Goal: Task Accomplishment & Management: Use online tool/utility

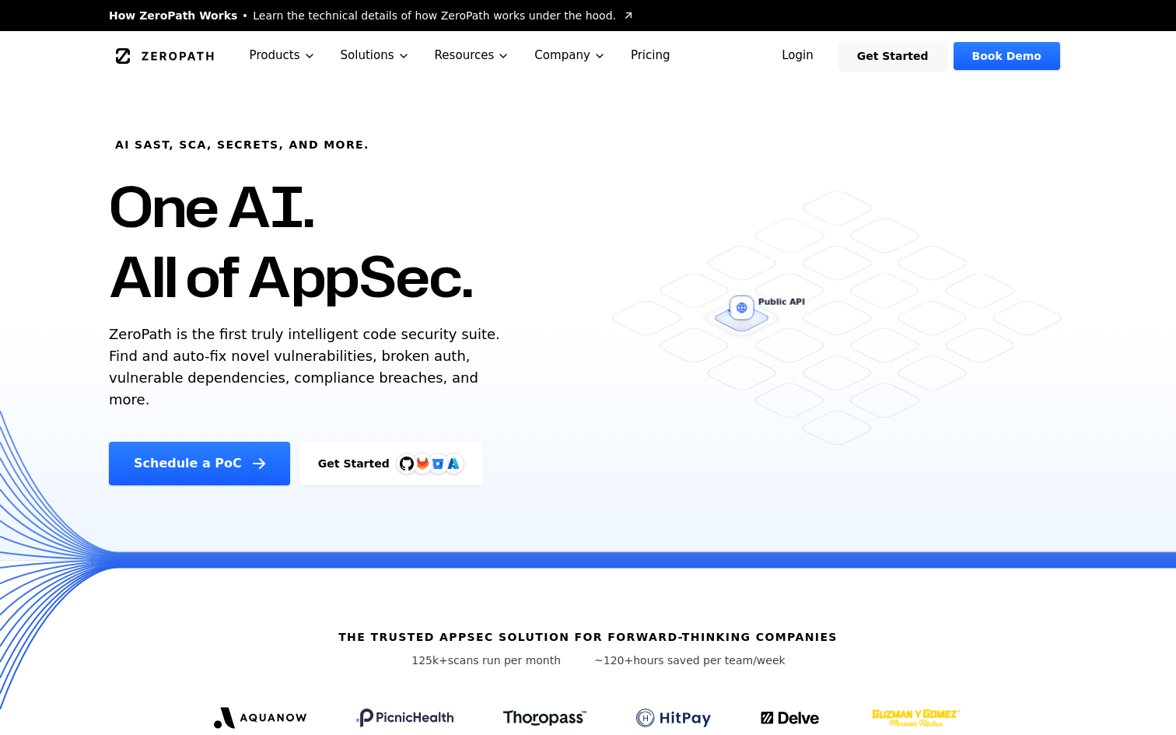
click at [809, 58] on link "Login" at bounding box center [797, 56] width 69 height 28
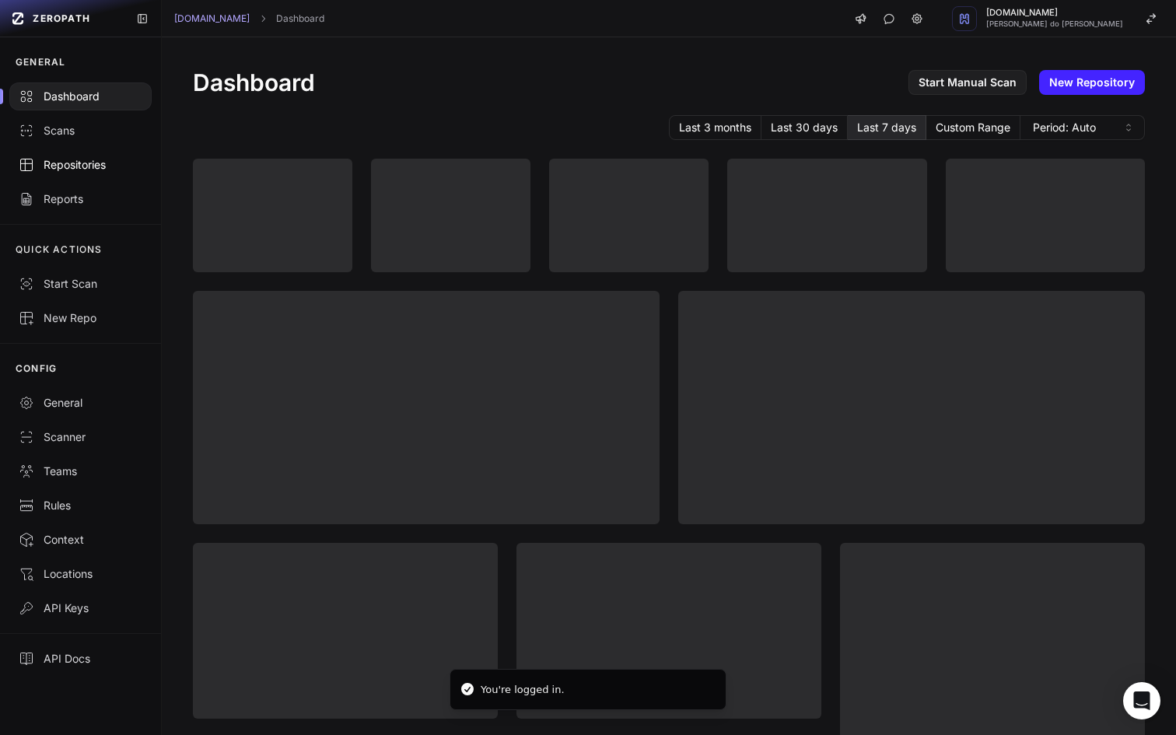
click at [64, 159] on div "Repositories" at bounding box center [81, 165] width 124 height 16
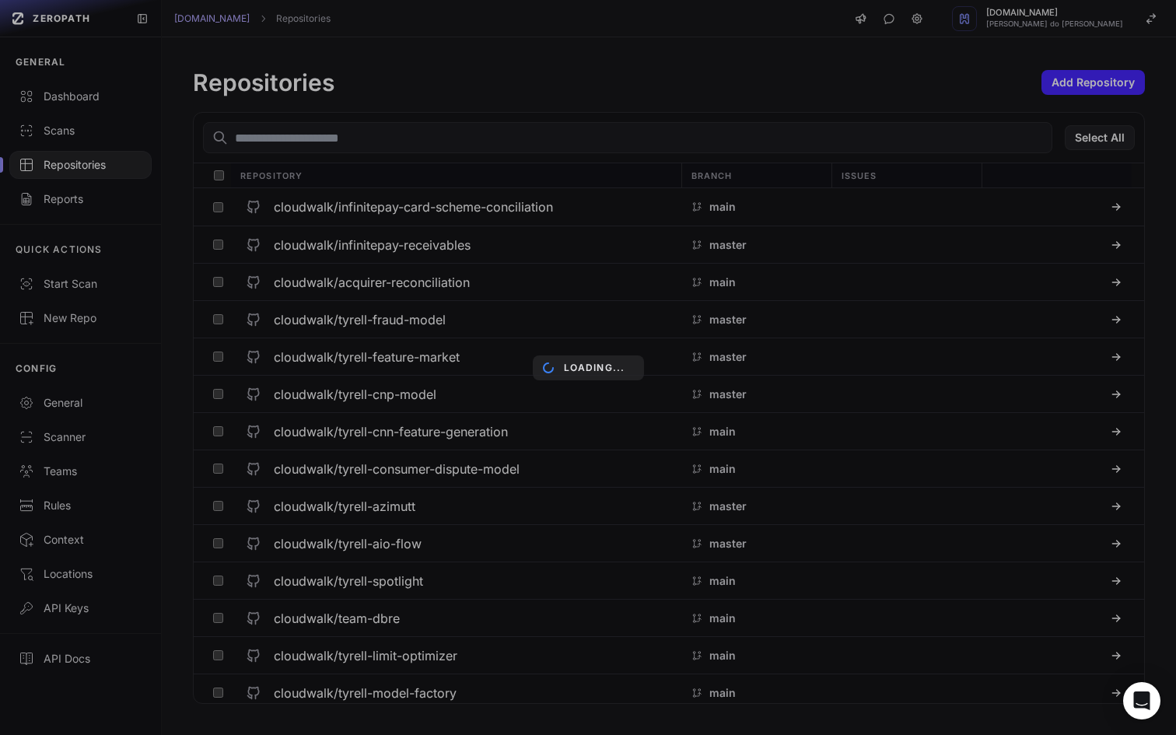
click at [75, 103] on div "Loading..." at bounding box center [588, 367] width 1176 height 735
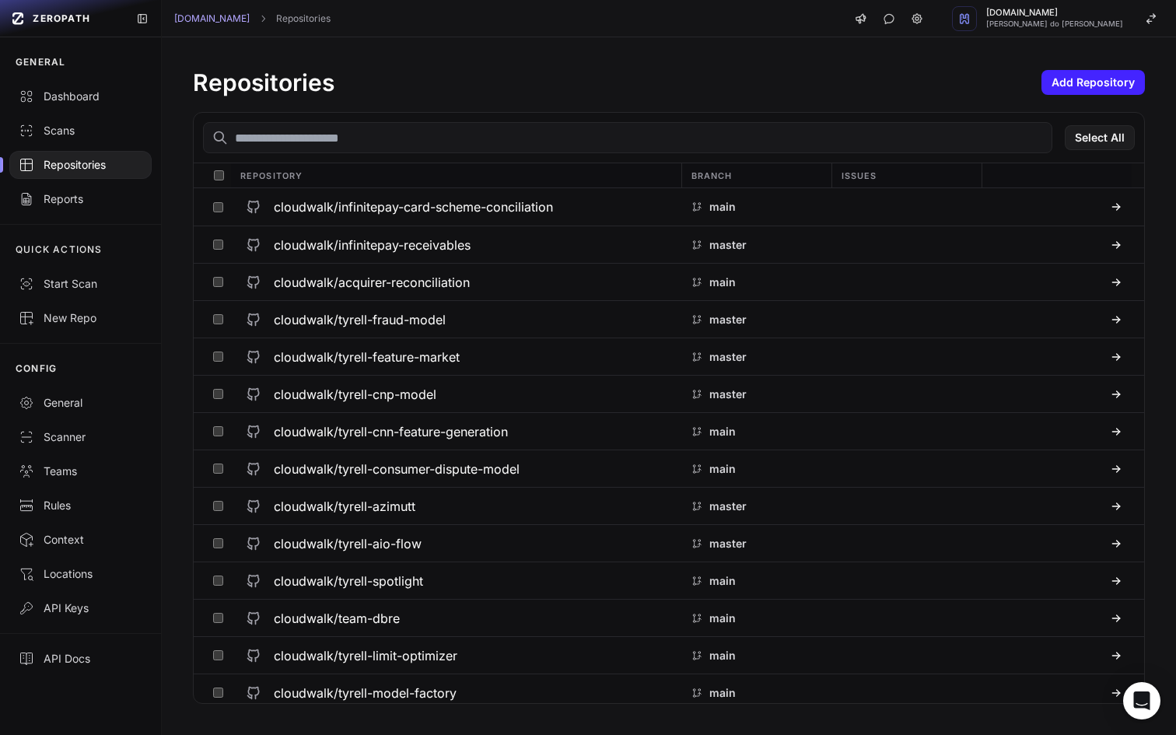
click at [369, 142] on input "text" at bounding box center [627, 137] width 849 height 31
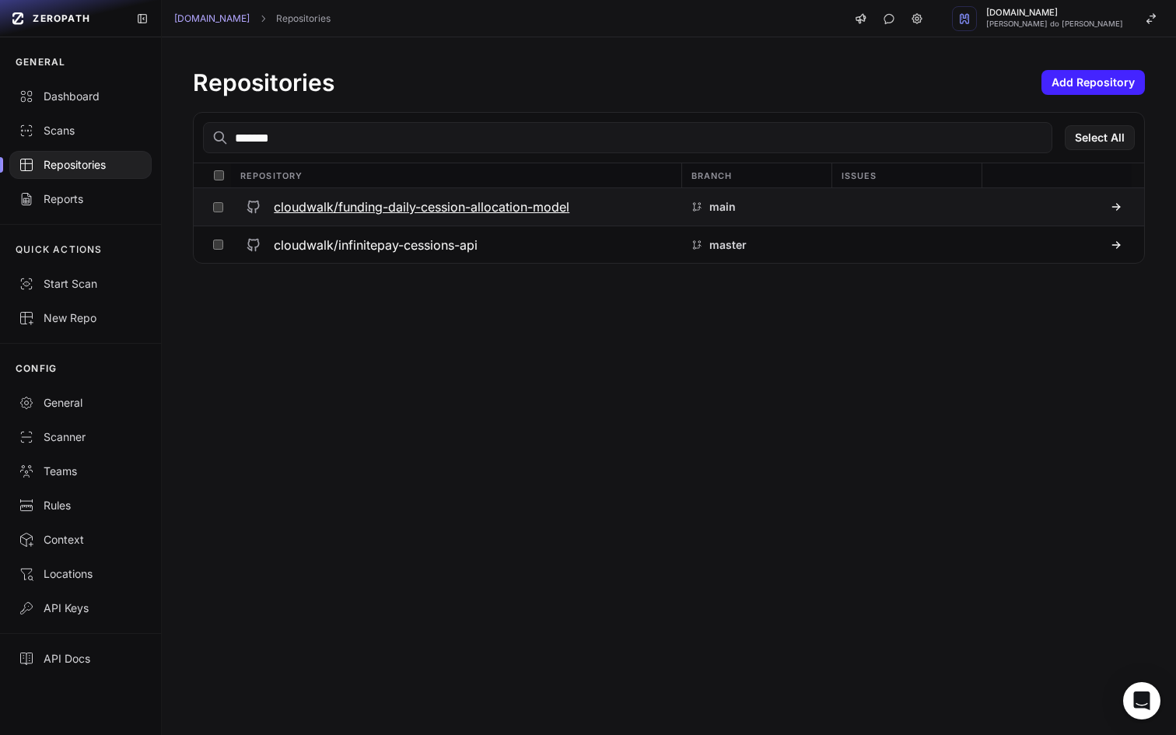
type input "*******"
click at [483, 207] on h3 "cloudwalk/funding-daily-cession-allocation-model" at bounding box center [421, 207] width 295 height 19
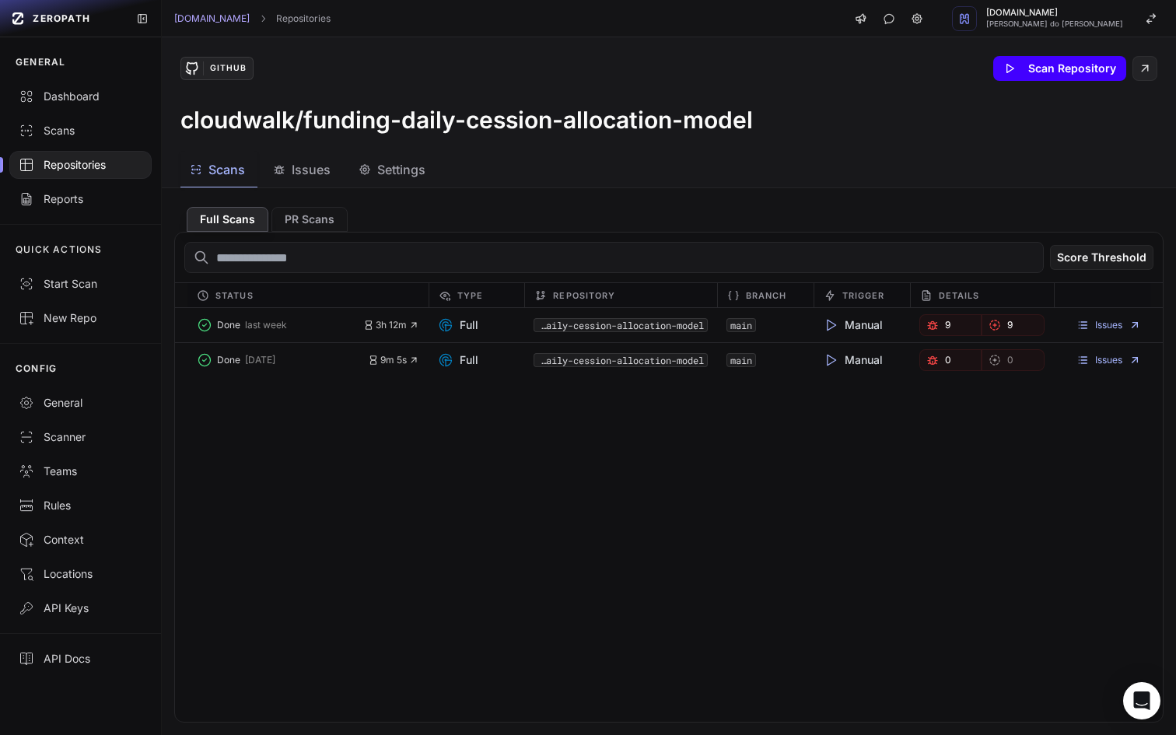
click at [1040, 71] on button "Scan Repository" at bounding box center [1059, 68] width 133 height 25
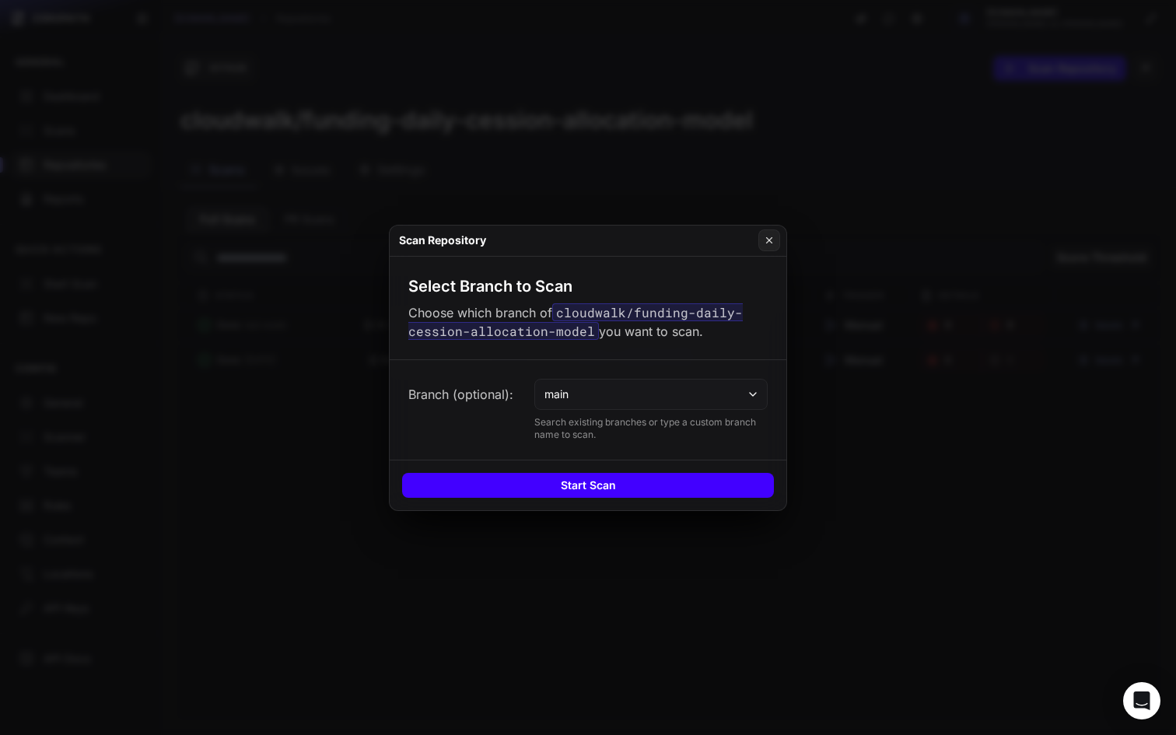
click at [564, 490] on button "Start Scan" at bounding box center [588, 485] width 372 height 25
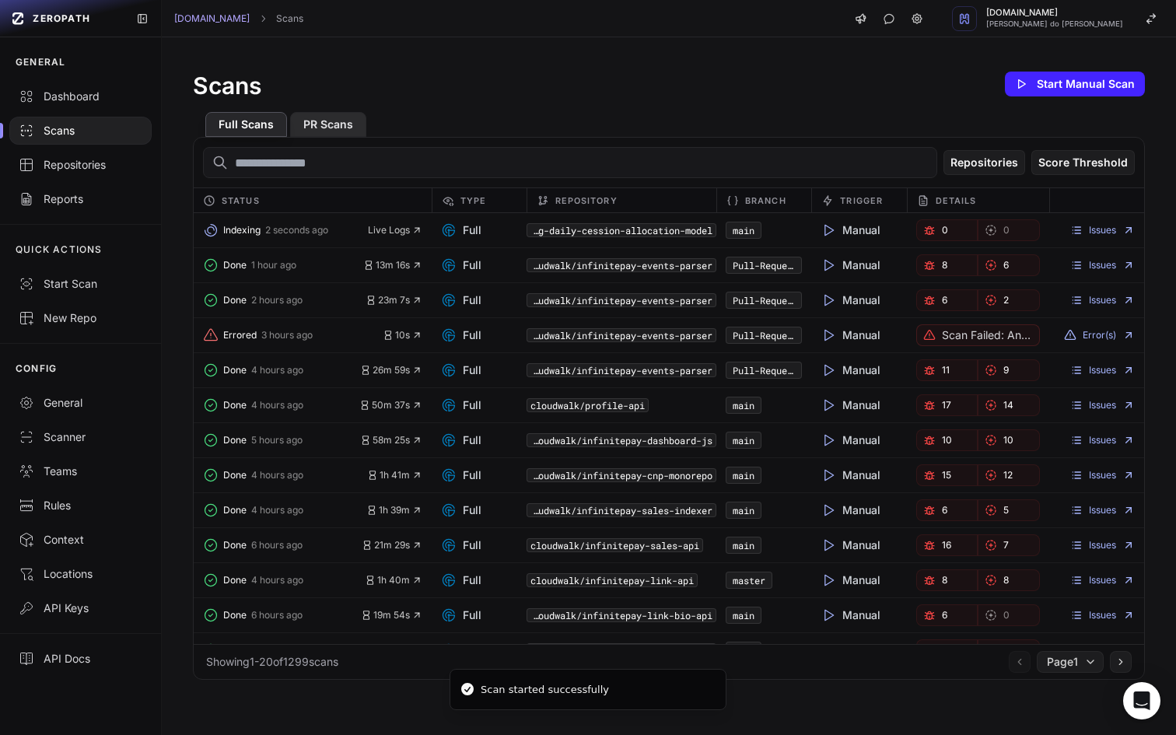
click at [328, 119] on button "PR Scans" at bounding box center [328, 124] width 76 height 25
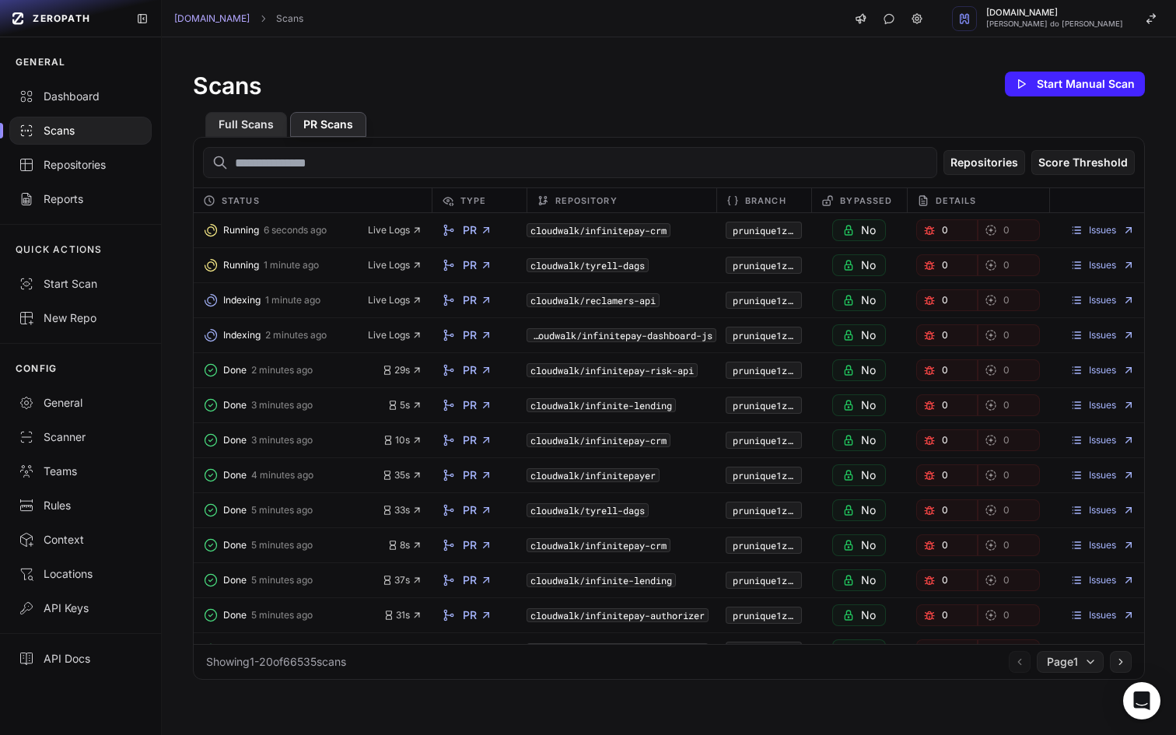
click at [245, 130] on button "Full Scans" at bounding box center [246, 124] width 82 height 25
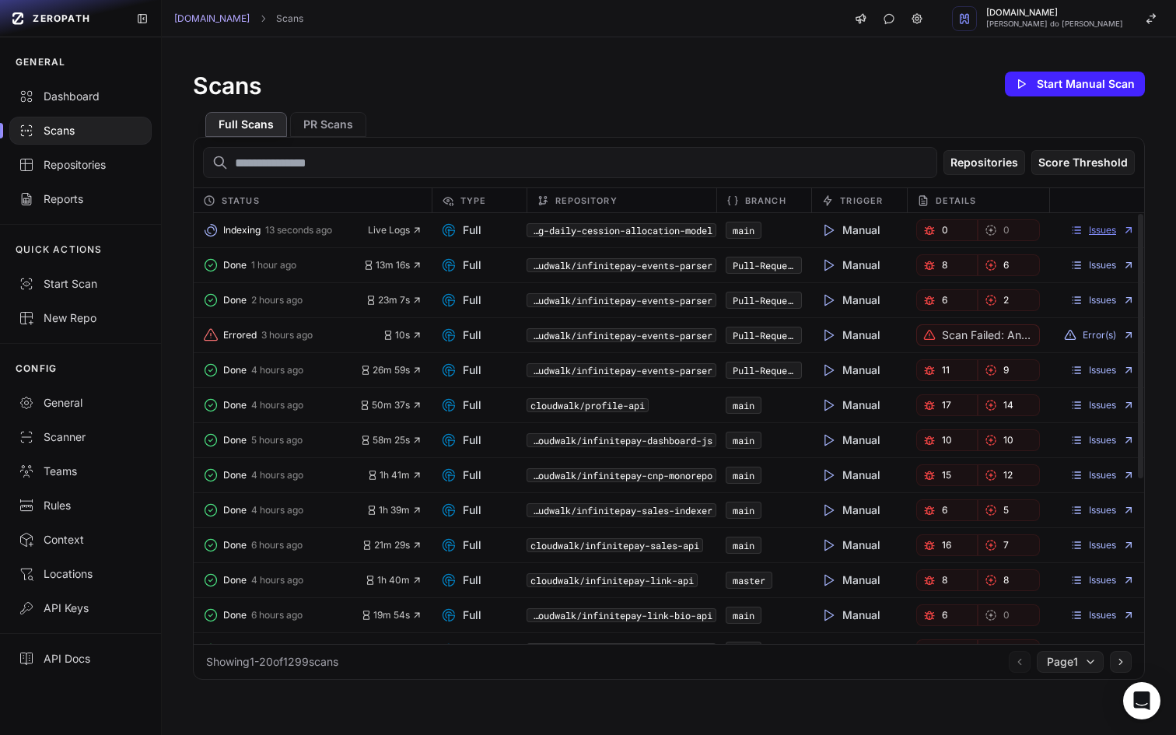
click at [1128, 229] on icon at bounding box center [1128, 230] width 5 height 5
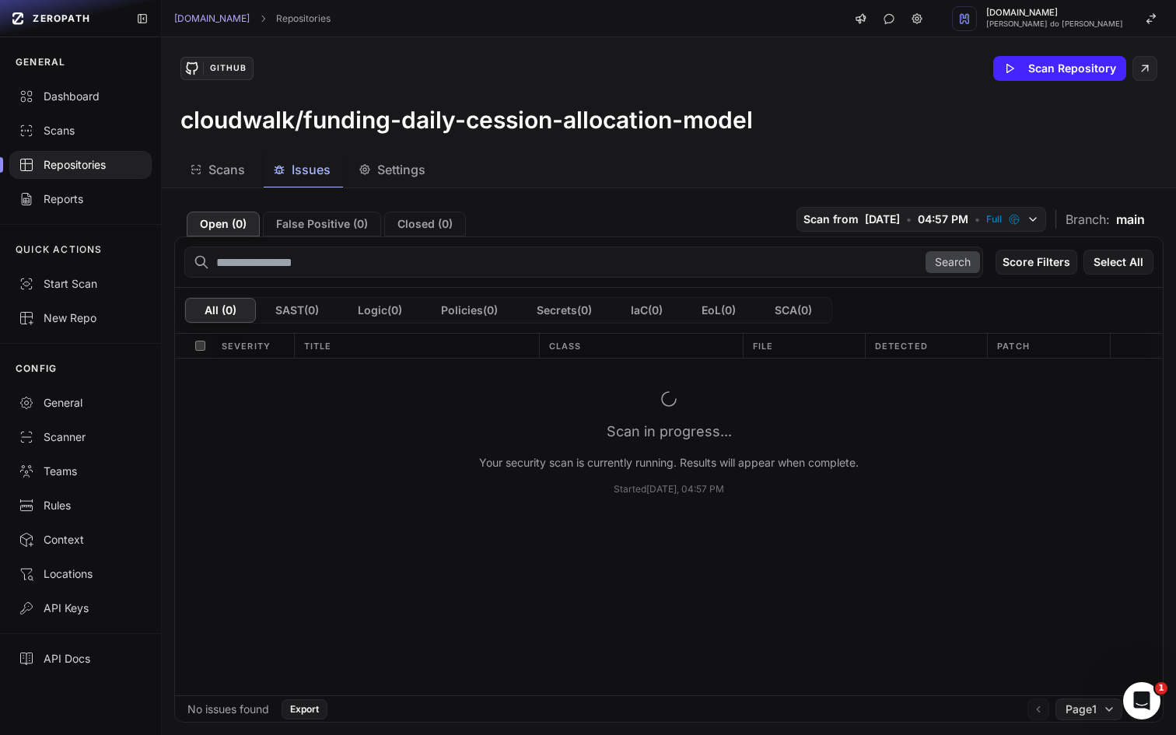
click at [742, 61] on div "GitHub Scan Repository" at bounding box center [668, 68] width 977 height 25
click at [722, 130] on h3 "cloudwalk/funding-daily-cession-allocation-model" at bounding box center [466, 120] width 572 height 28
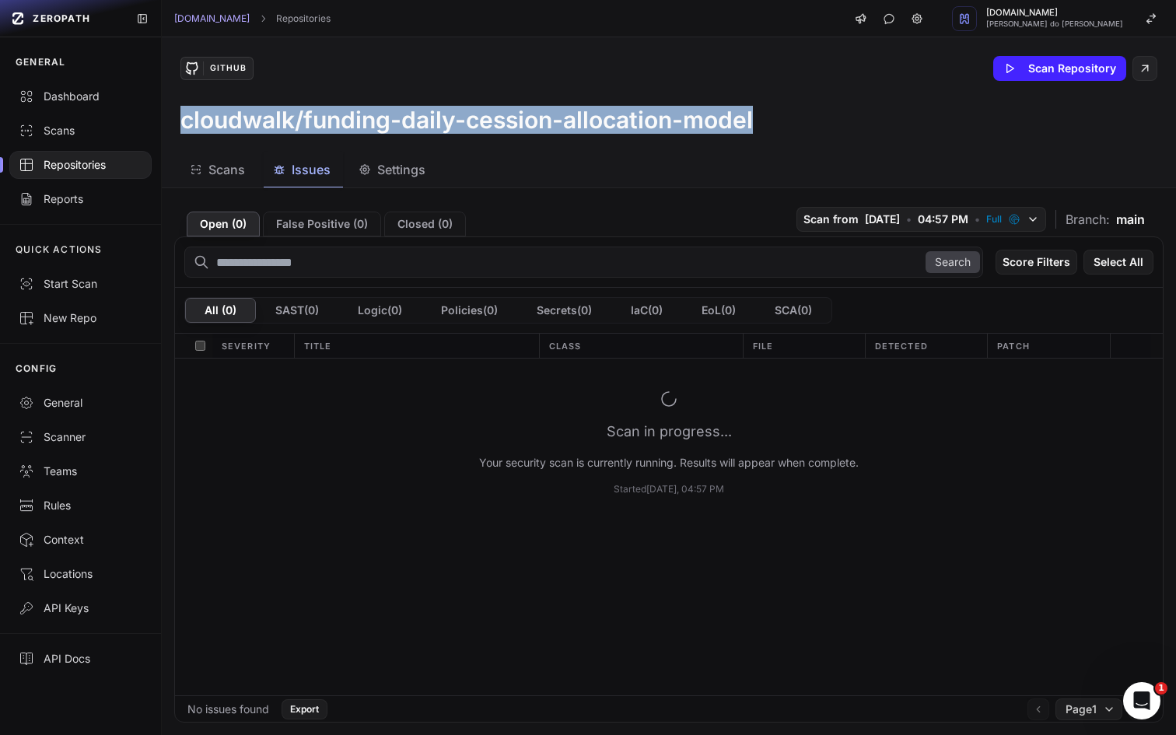
click at [722, 130] on h3 "cloudwalk/funding-daily-cession-allocation-model" at bounding box center [466, 120] width 572 height 28
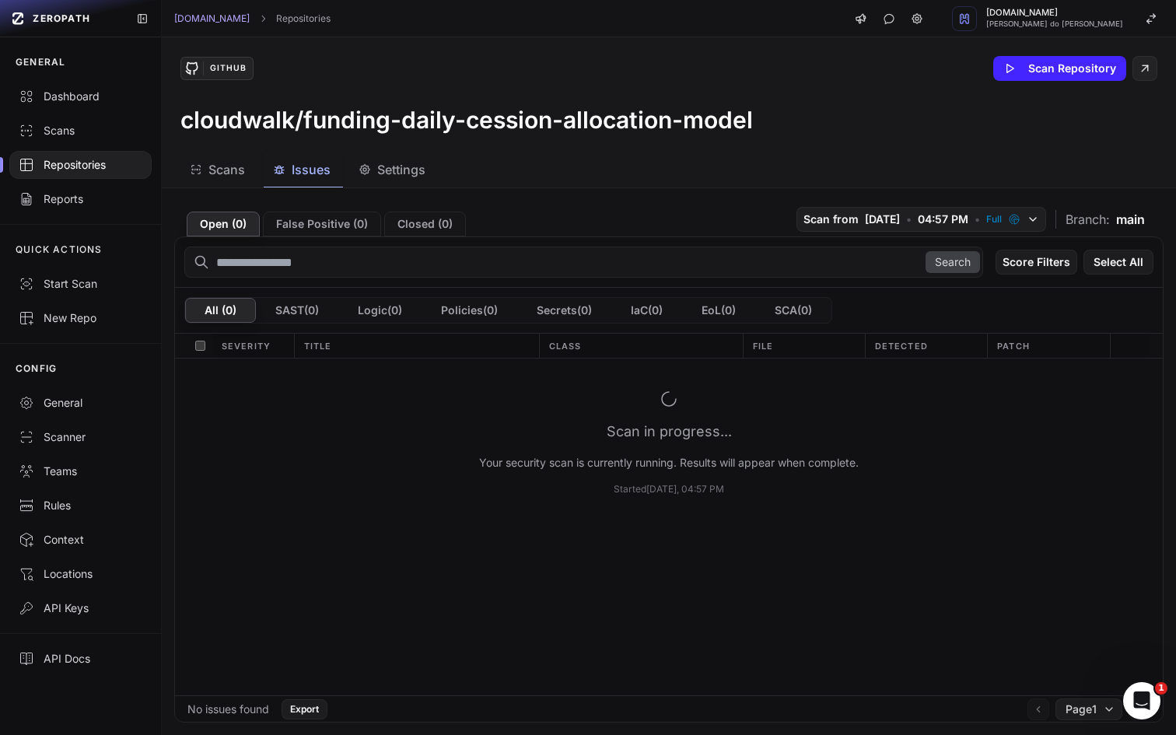
click at [743, 392] on div "Scan in progress... Your security scan is currently running. Results will appea…" at bounding box center [668, 443] width 379 height 106
click at [650, 212] on div "Open ( 0 ) False Positive ( 0 ) Closed ( 0 ) Scan from 9/1/2025 • 04:57 PM • Fu…" at bounding box center [668, 219] width 989 height 36
click at [58, 176] on div at bounding box center [80, 165] width 142 height 28
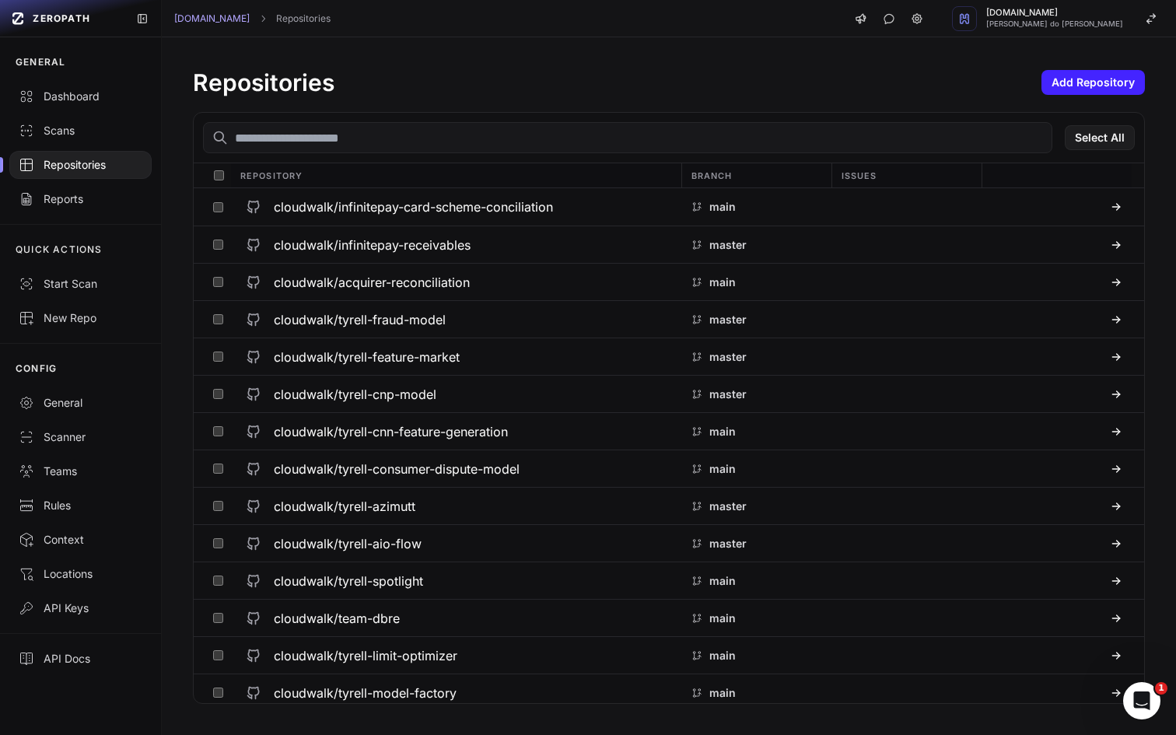
click at [363, 154] on div "Select All" at bounding box center [669, 138] width 950 height 51
click at [340, 138] on input "text" at bounding box center [627, 137] width 849 height 31
click at [340, 138] on input "*" at bounding box center [627, 137] width 849 height 31
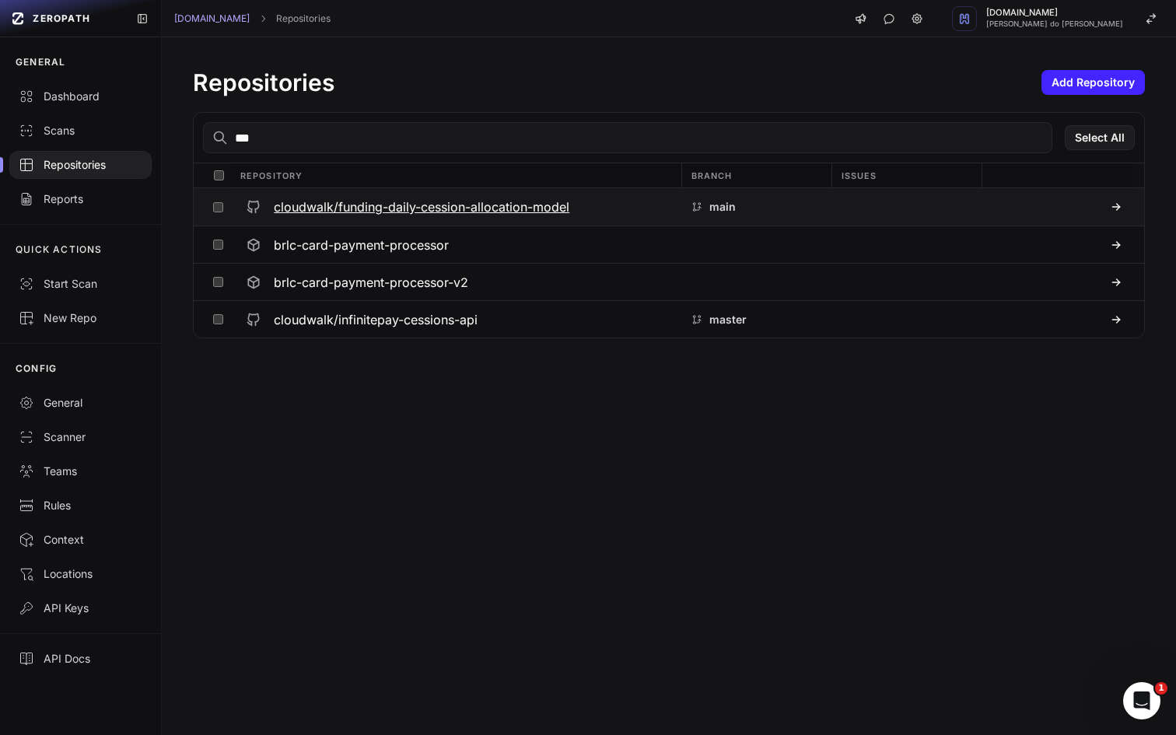
type input "***"
click at [400, 198] on h3 "cloudwalk/funding-daily-cession-allocation-model" at bounding box center [421, 207] width 295 height 19
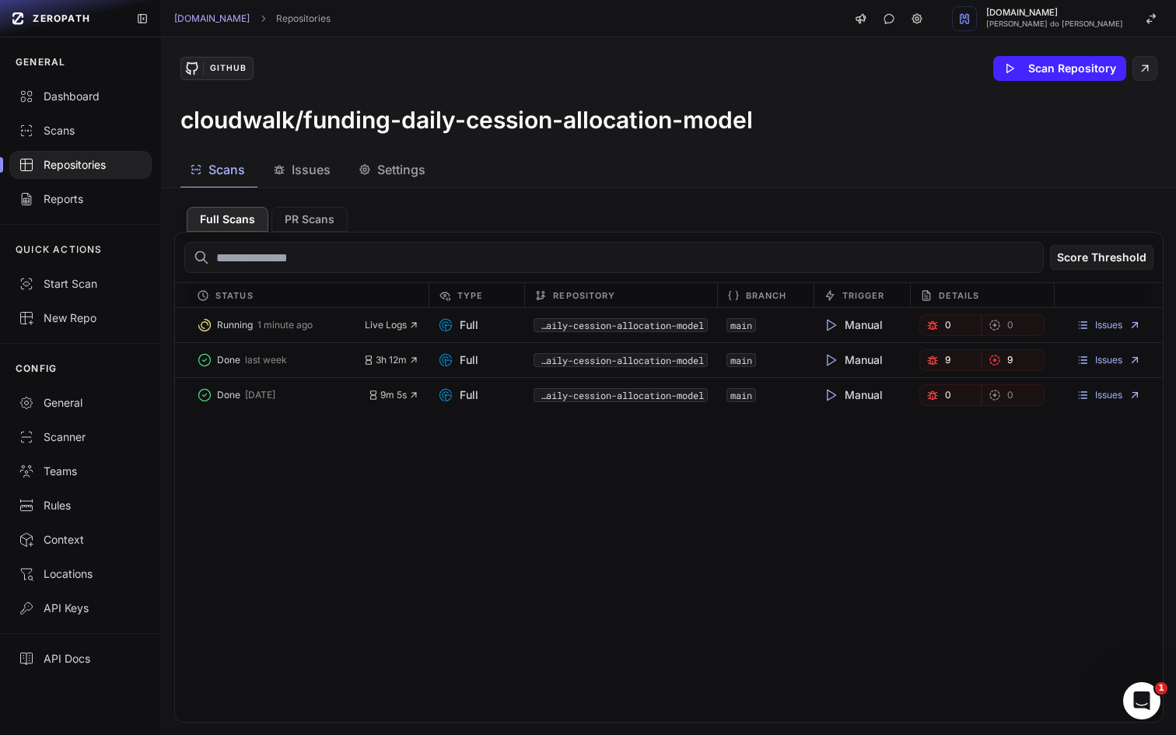
click at [315, 163] on span "Issues" at bounding box center [311, 169] width 39 height 19
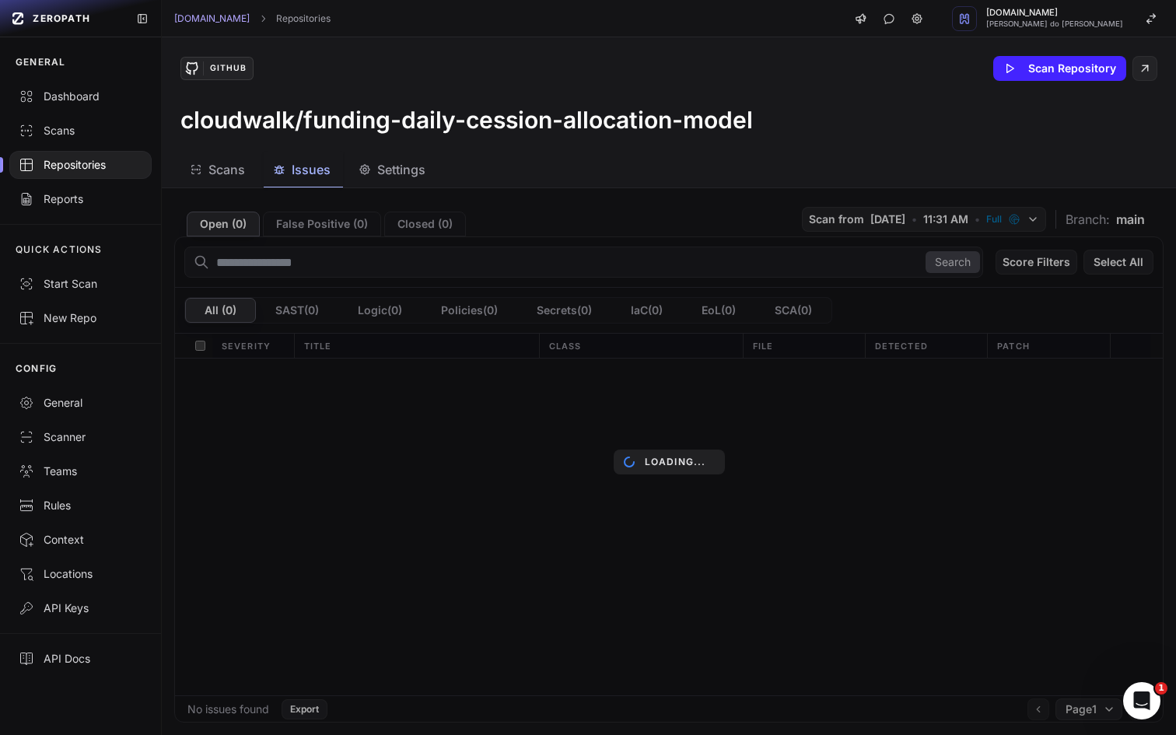
click at [233, 173] on span "Scans" at bounding box center [226, 169] width 37 height 19
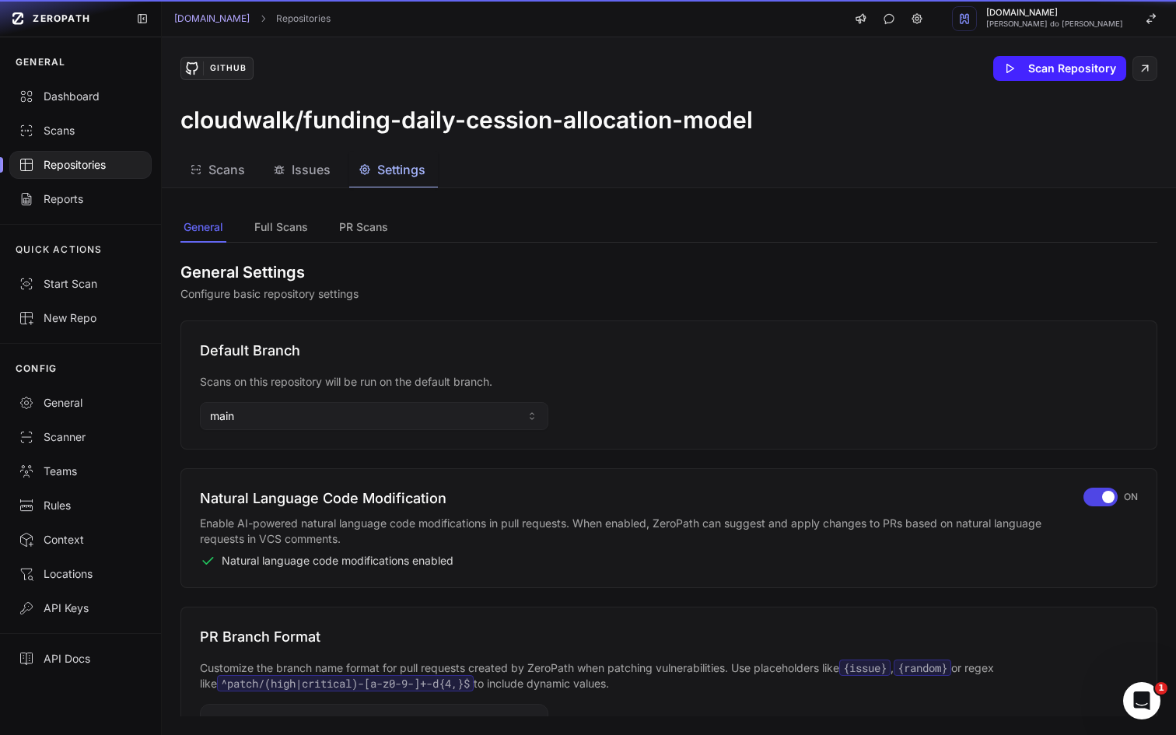
click at [400, 167] on span "Settings" at bounding box center [401, 169] width 48 height 19
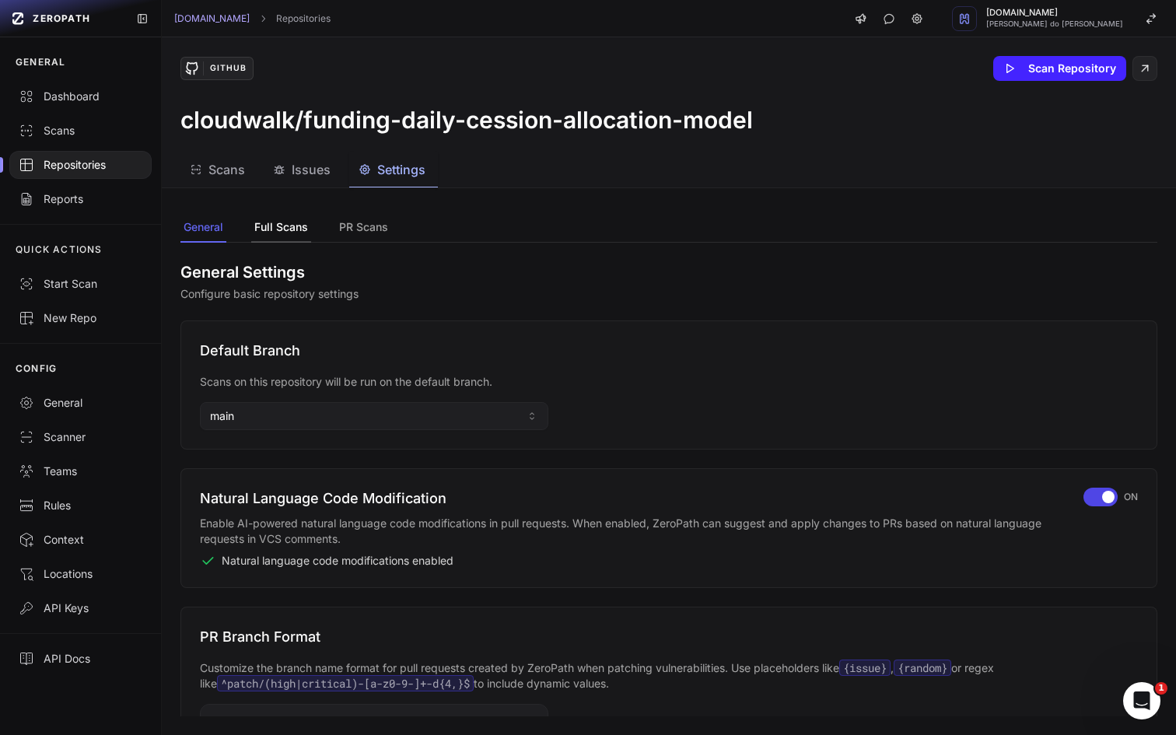
click at [336, 229] on button "Full Scans" at bounding box center [363, 228] width 55 height 30
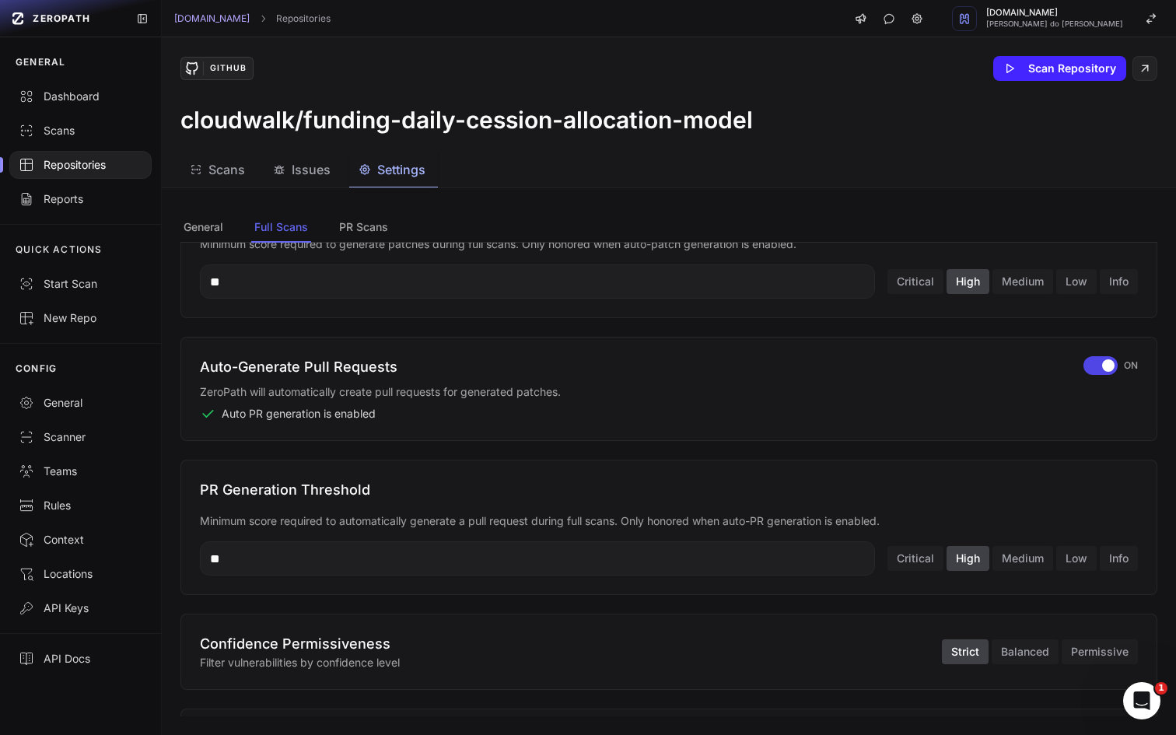
scroll to position [498, 0]
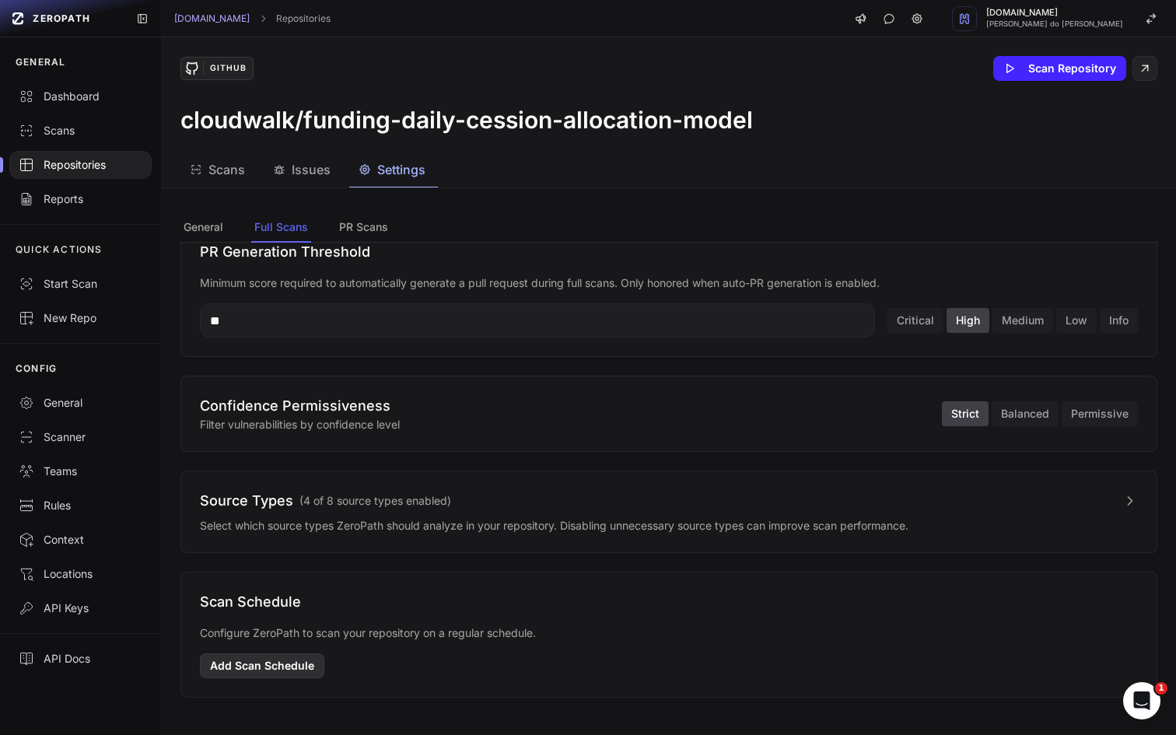
click at [289, 664] on button "Add Scan Schedule" at bounding box center [262, 665] width 124 height 25
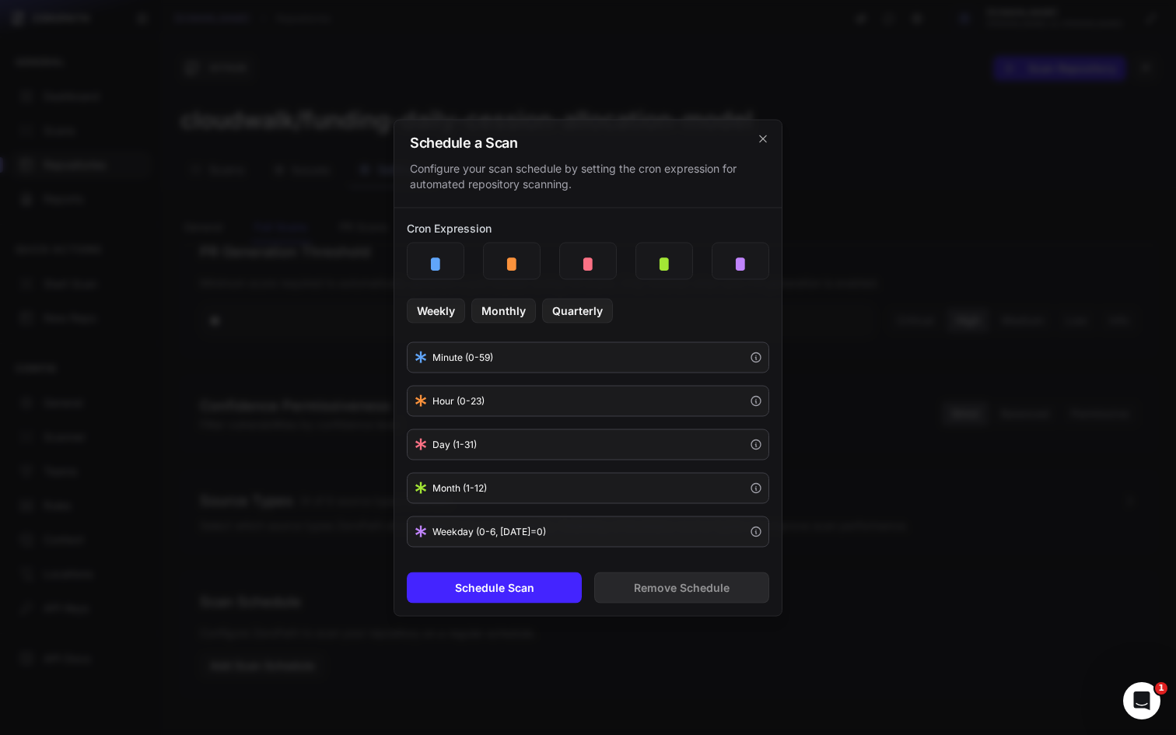
click at [523, 533] on div "Weekday (0-6, Sunday=0)" at bounding box center [489, 531] width 114 height 12
click at [590, 535] on div "* Weekday (0-6, Sunday=0)" at bounding box center [588, 531] width 362 height 31
click at [439, 314] on button "Weekly" at bounding box center [436, 310] width 58 height 25
type input "*"
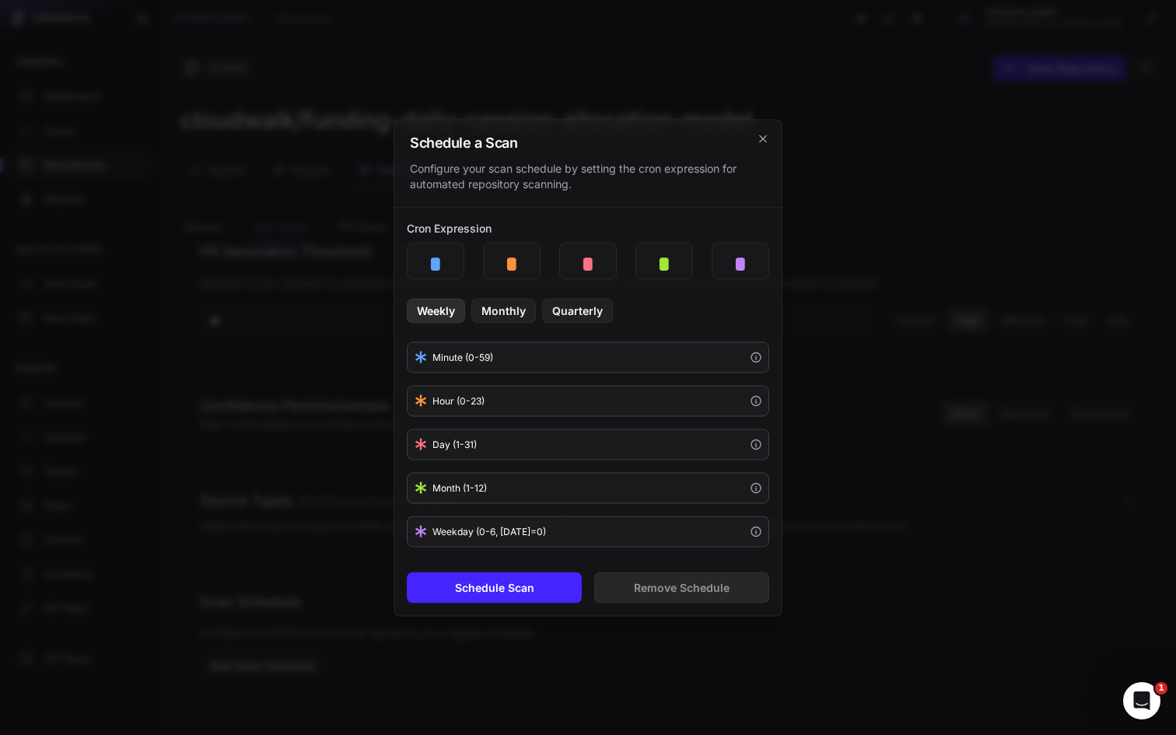
type input "*"
click at [522, 593] on button "Schedule Scan" at bounding box center [494, 587] width 175 height 31
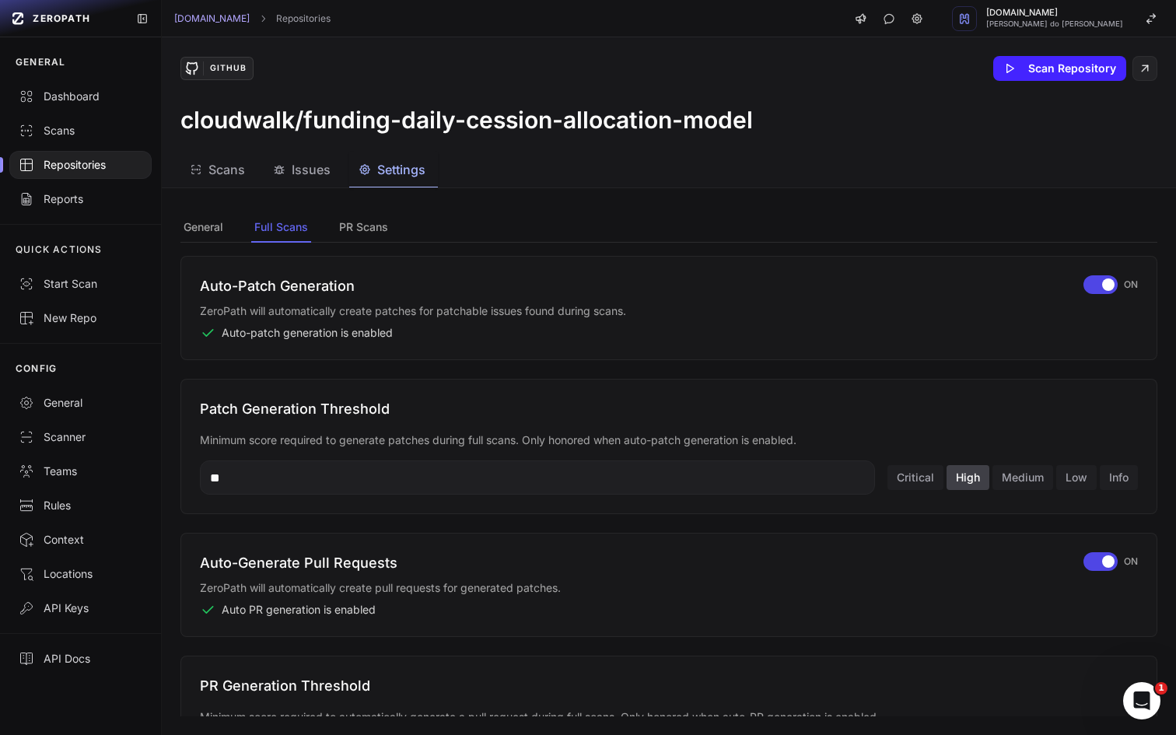
scroll to position [0, 0]
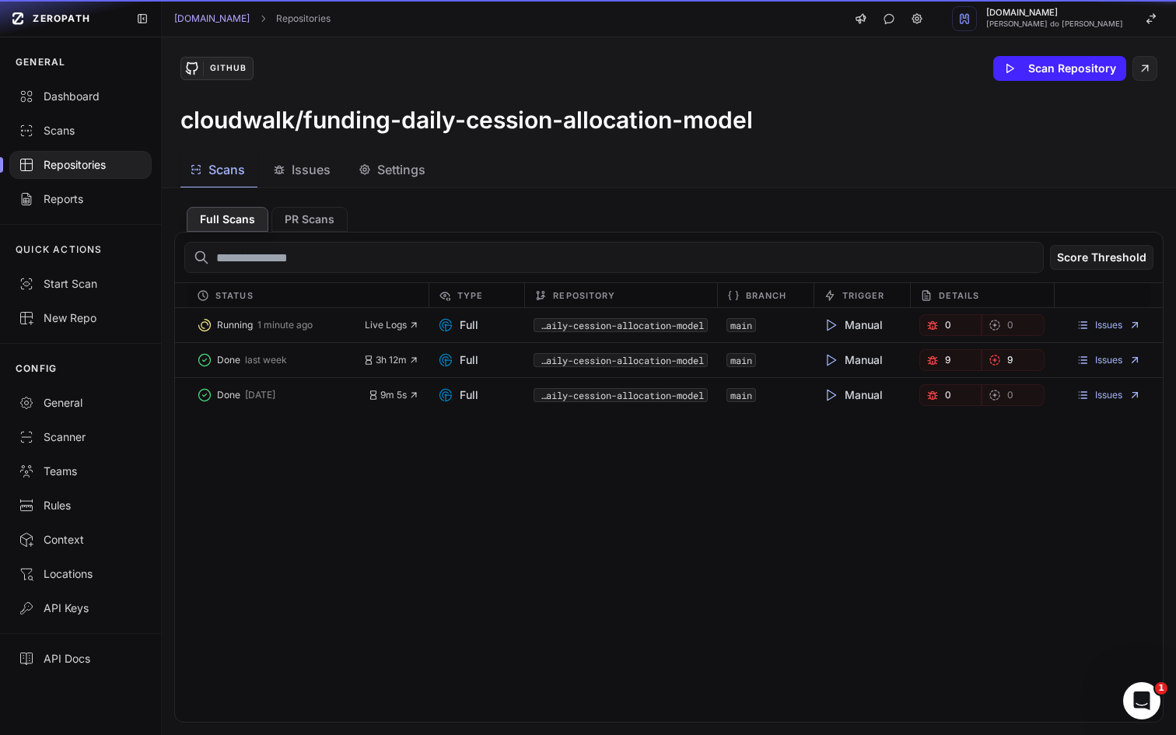
click at [219, 173] on span "Scans" at bounding box center [226, 169] width 37 height 19
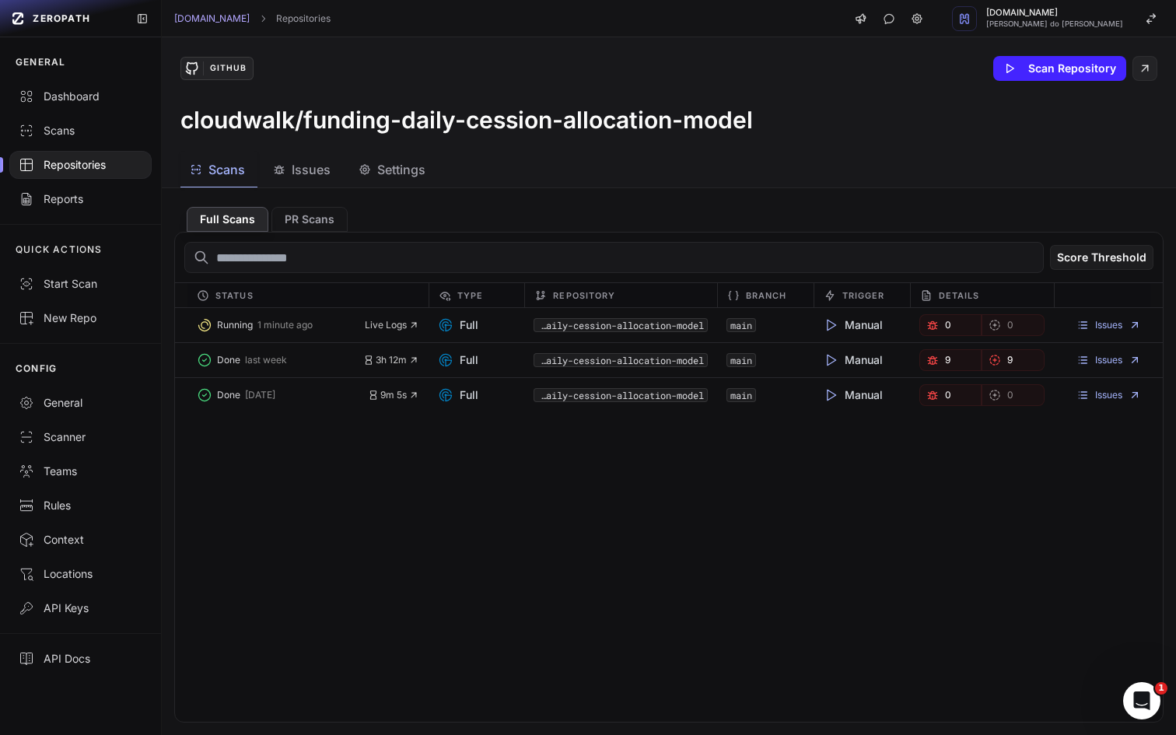
click at [372, 530] on div "Running 1 minute ago Live Logs Full cloudwalk/funding-daily-cession-allocation-…" at bounding box center [669, 515] width 988 height 414
click at [598, 592] on div "Running 1 minute ago Live Logs Full cloudwalk/funding-daily-cession-allocation-…" at bounding box center [669, 515] width 988 height 414
click at [498, 228] on div "Full Scans PR Scans" at bounding box center [668, 216] width 989 height 31
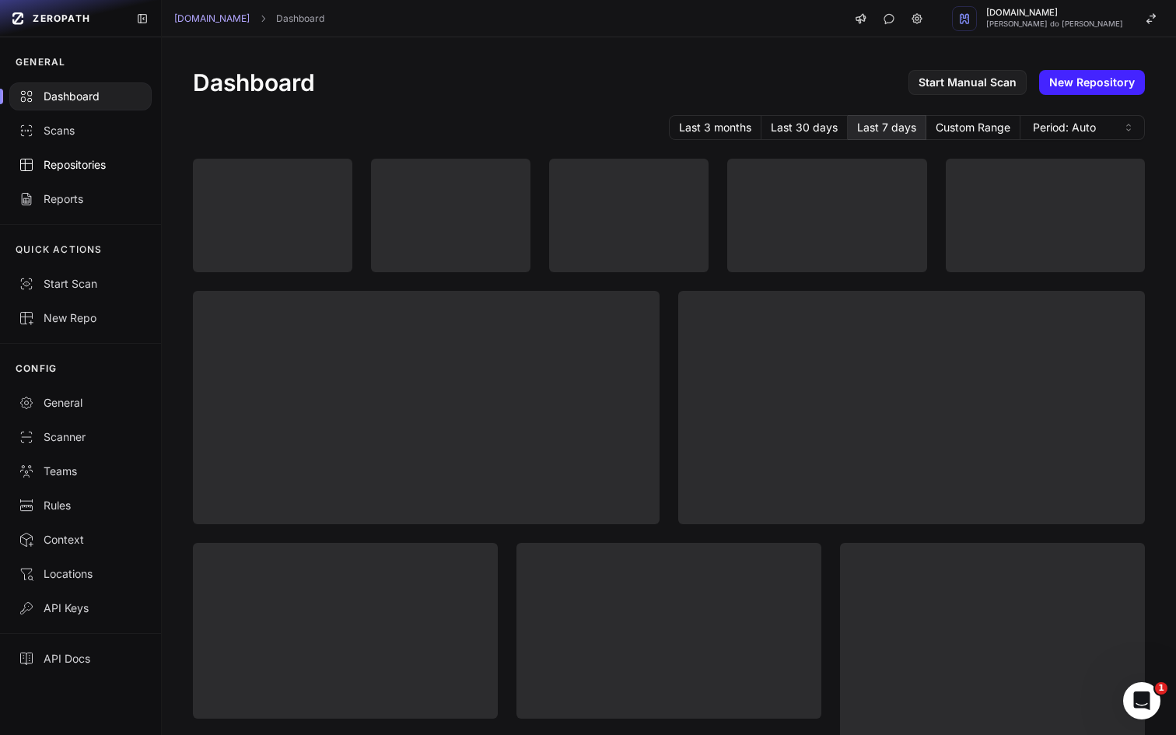
click at [54, 166] on div "Repositories" at bounding box center [81, 165] width 124 height 16
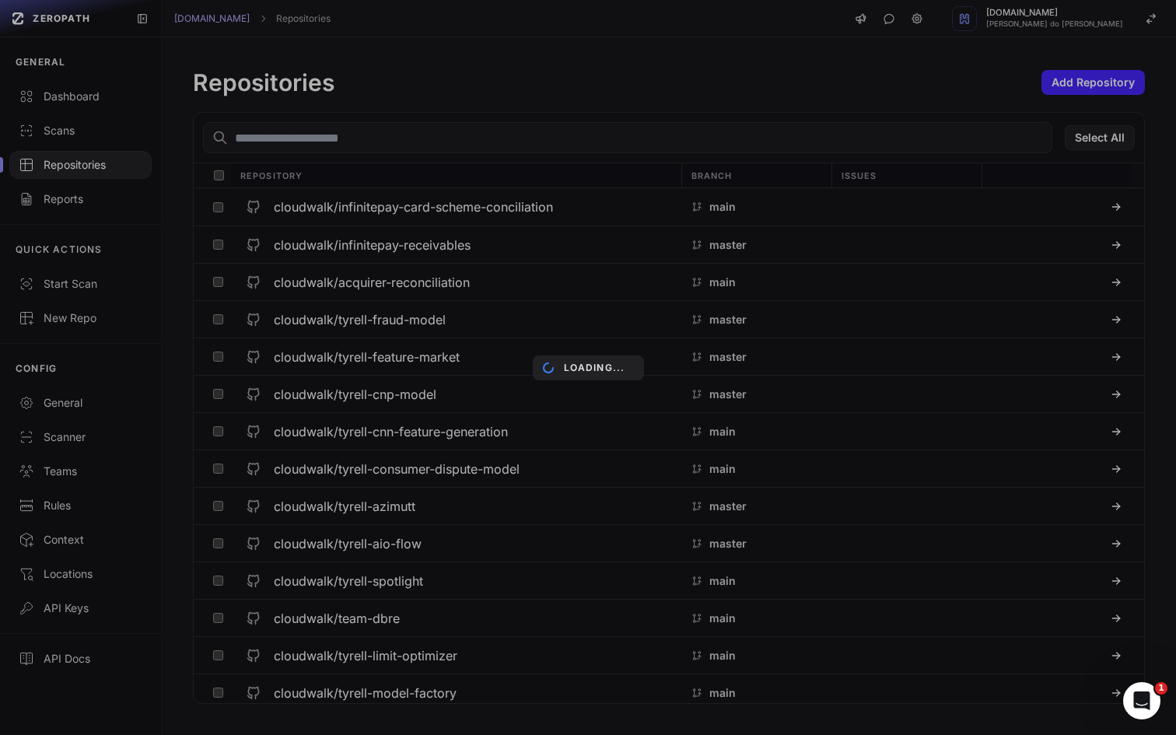
click at [382, 135] on div "Loading..." at bounding box center [588, 367] width 1176 height 735
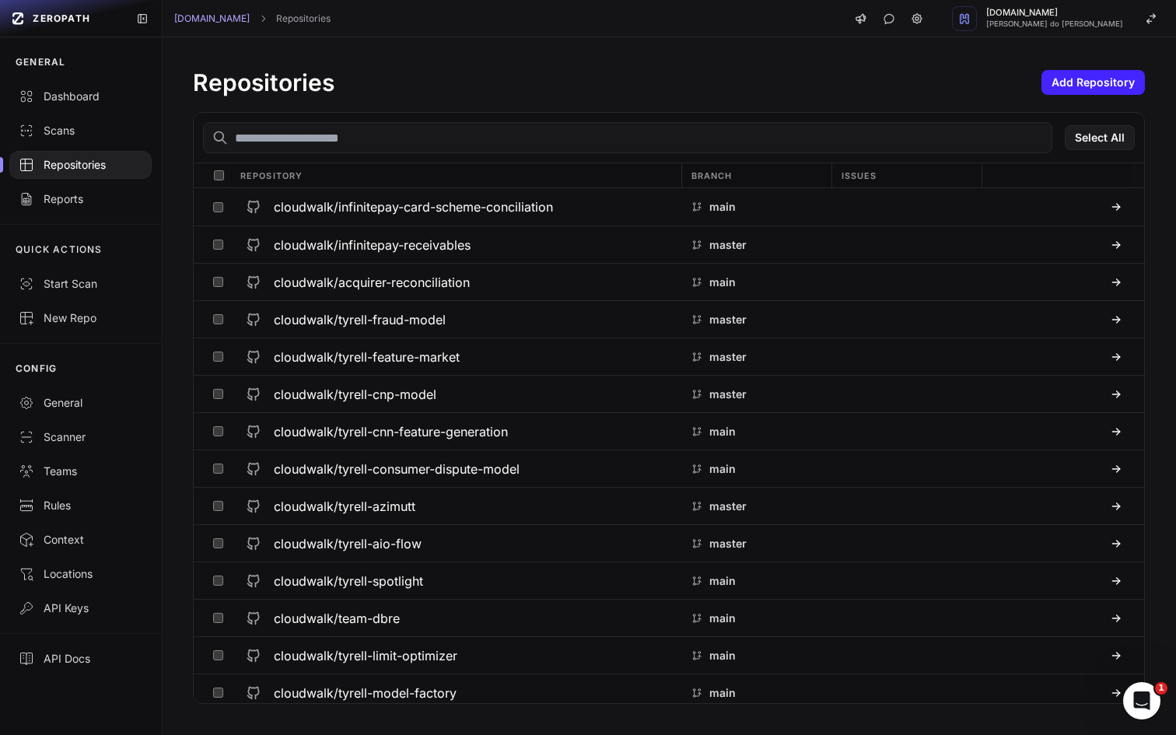
click at [370, 129] on input "text" at bounding box center [627, 137] width 849 height 31
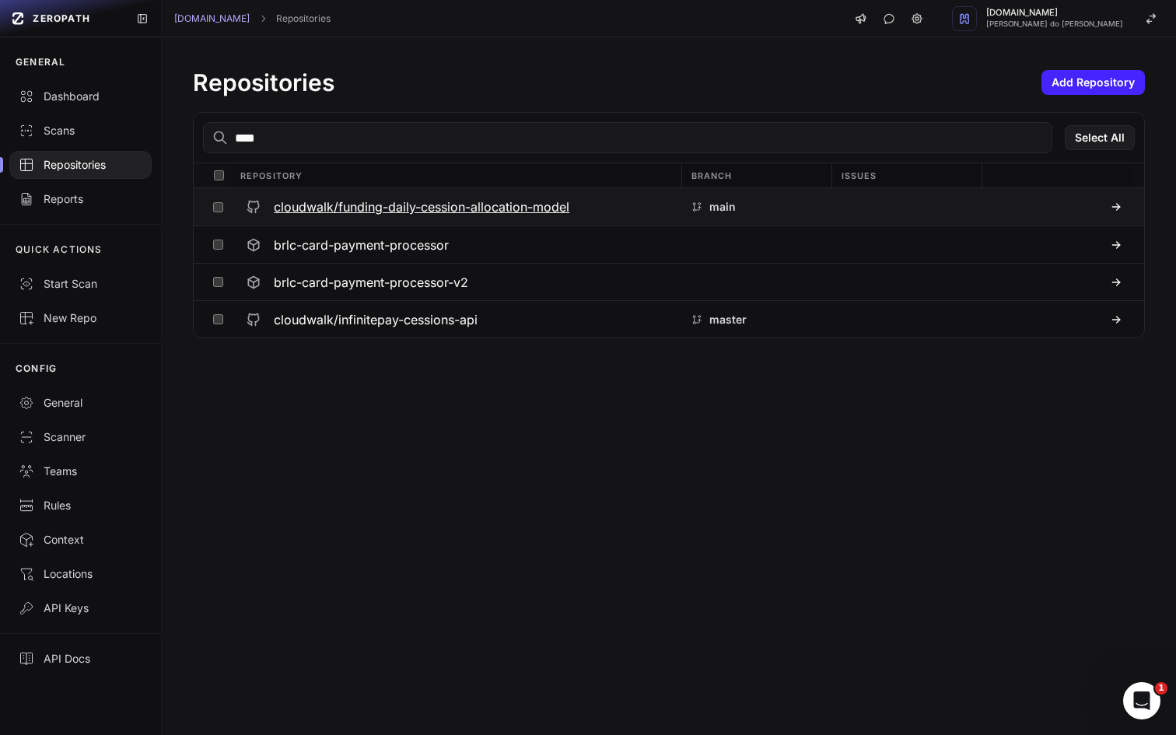
type input "****"
click at [414, 204] on h3 "cloudwalk/funding-daily-cession-allocation-model" at bounding box center [421, 207] width 295 height 19
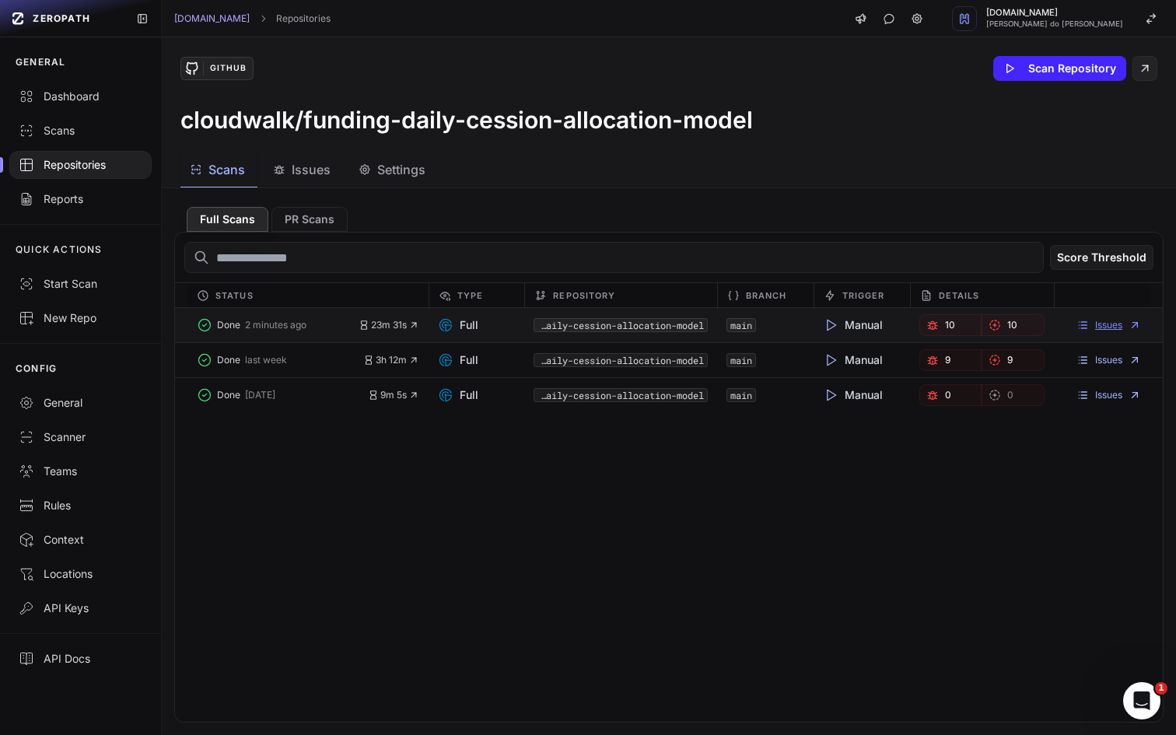
click at [1106, 330] on link "Issues" at bounding box center [1108, 325] width 65 height 12
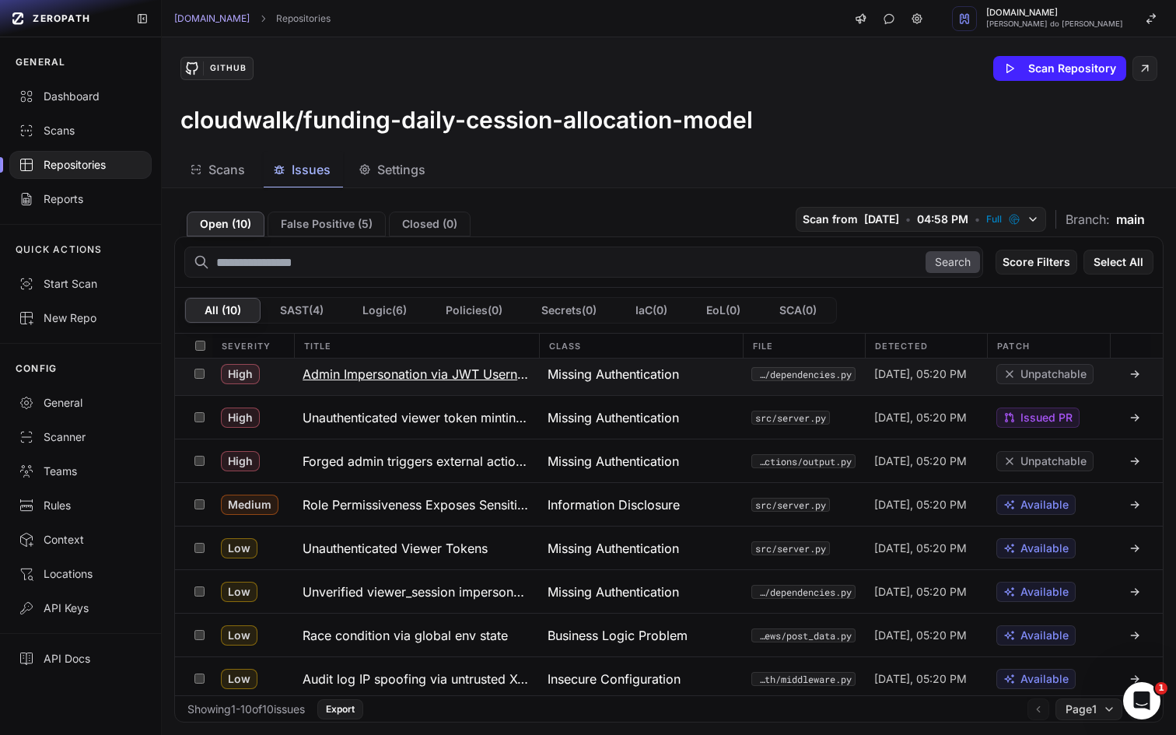
scroll to position [98, 0]
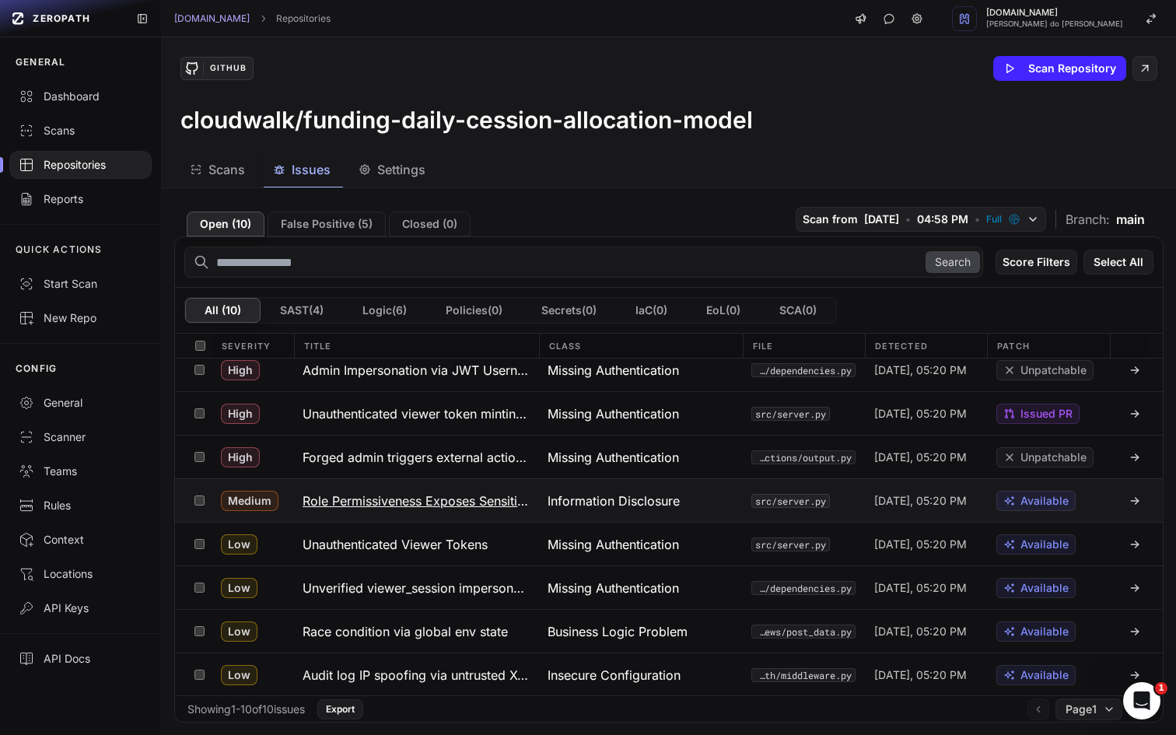
click at [708, 504] on div "Information Disclosure" at bounding box center [640, 500] width 204 height 43
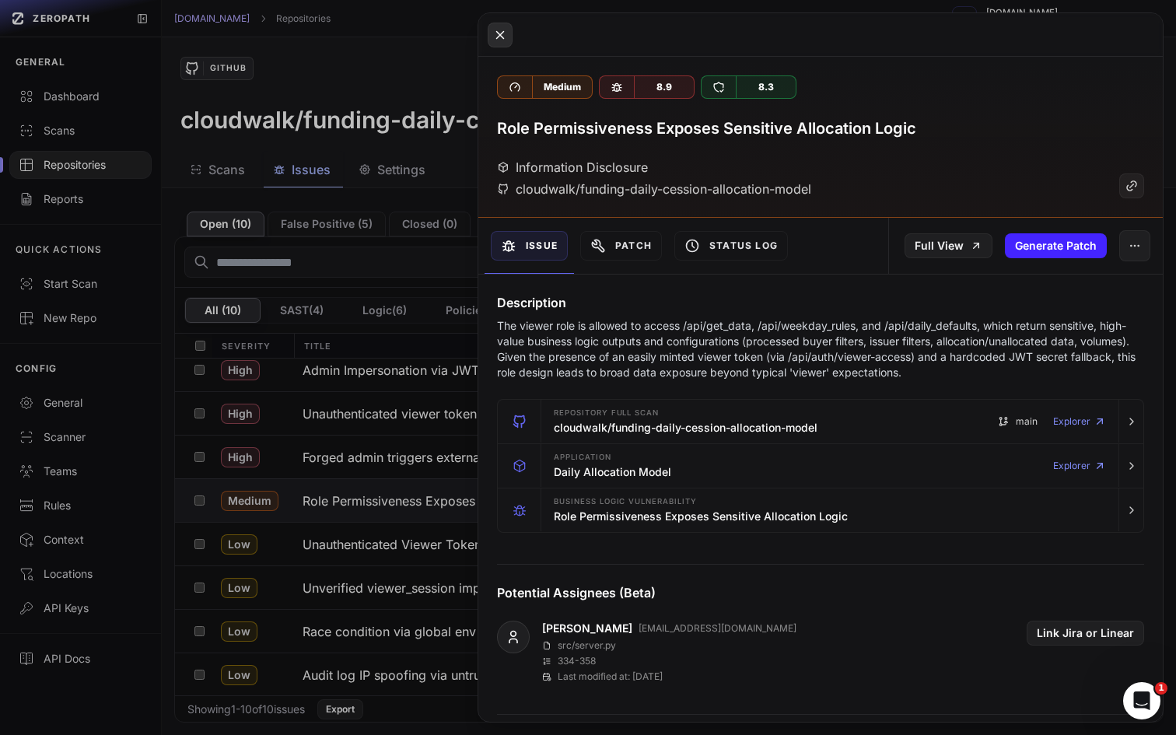
click at [498, 33] on icon at bounding box center [500, 35] width 14 height 19
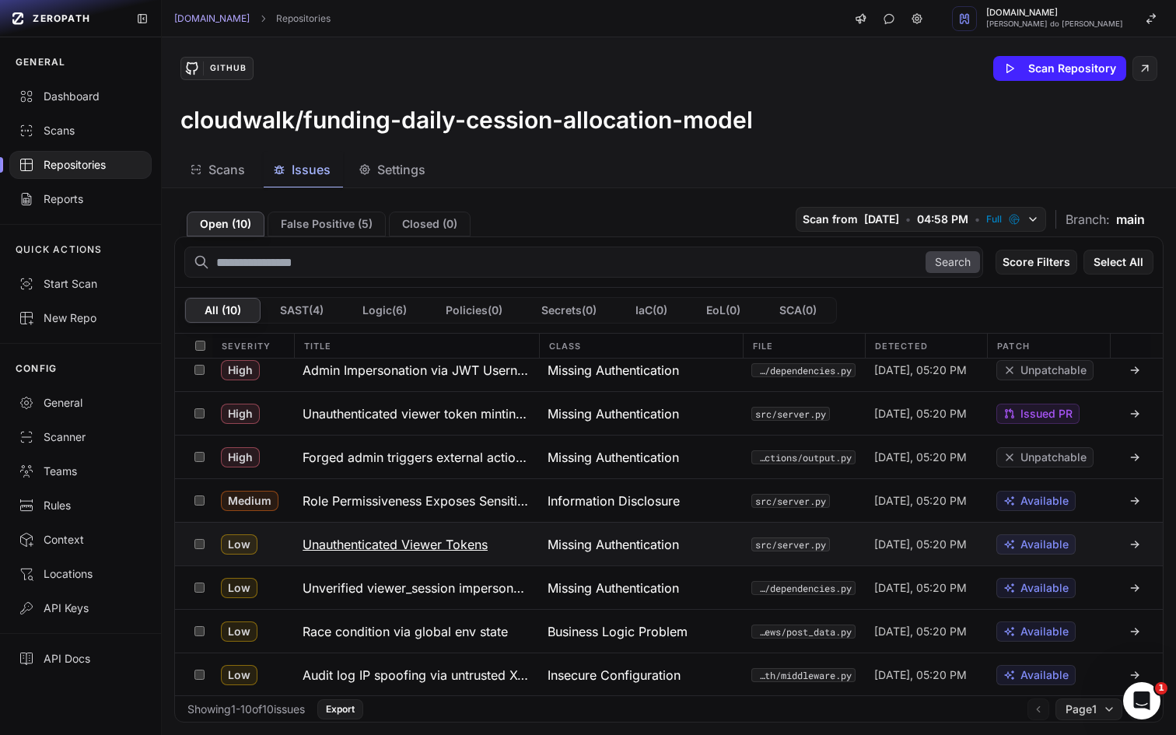
click at [528, 541] on button "Unauthenticated Viewer Tokens" at bounding box center [415, 544] width 245 height 43
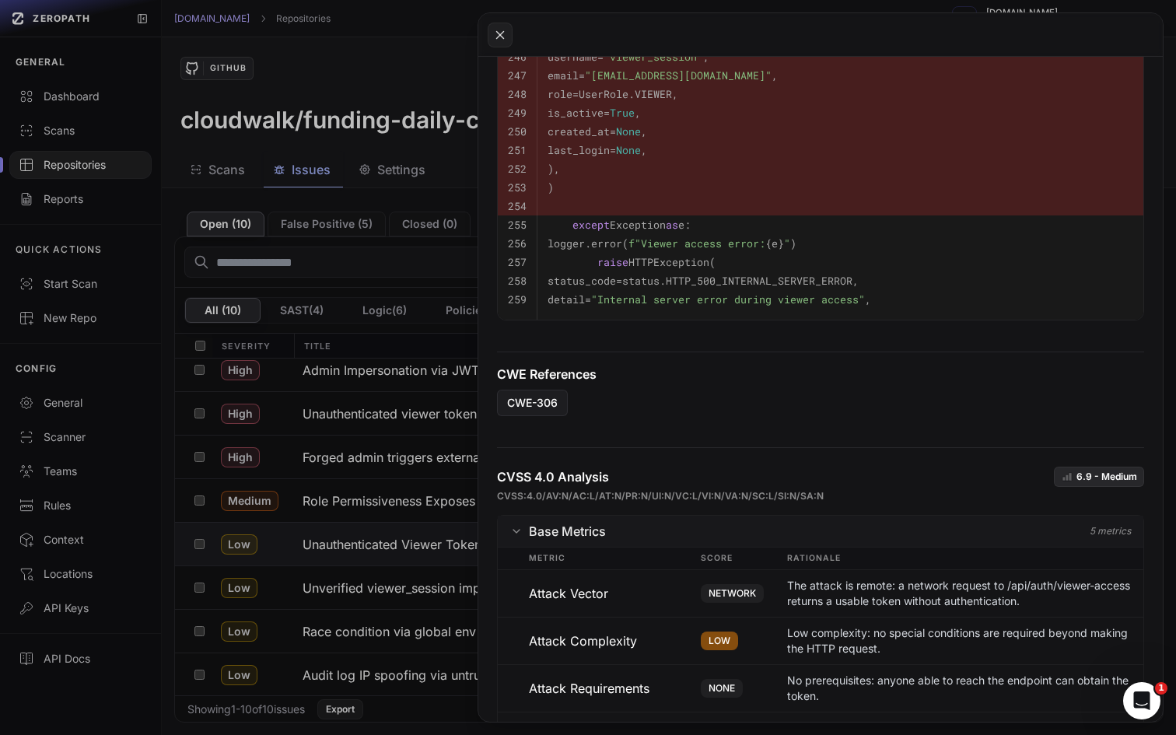
scroll to position [748, 0]
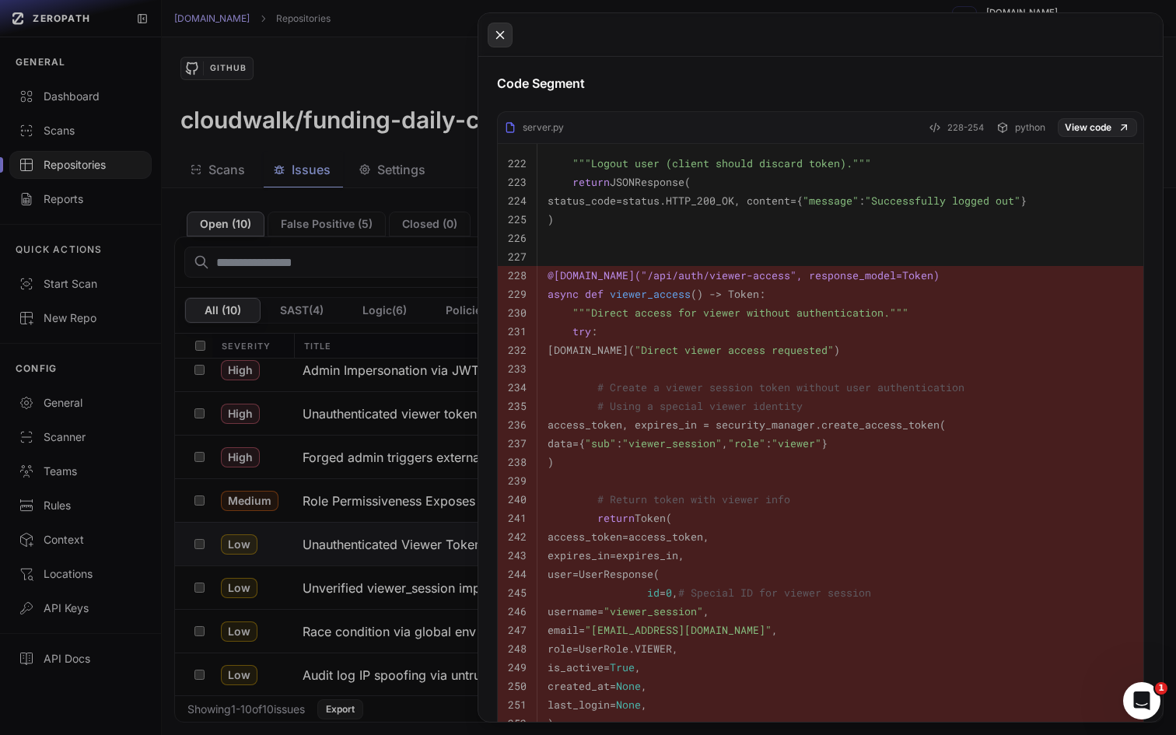
click at [503, 45] on button at bounding box center [500, 35] width 25 height 25
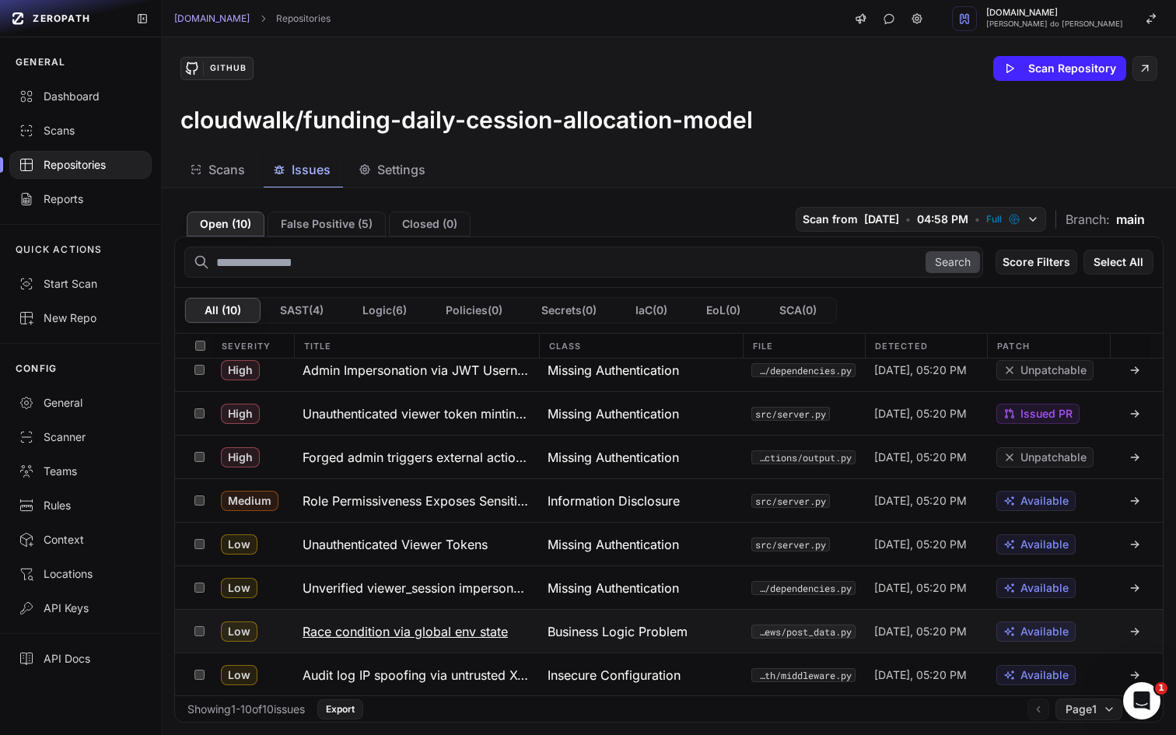
click at [395, 616] on button "Race condition via global env state" at bounding box center [415, 631] width 245 height 43
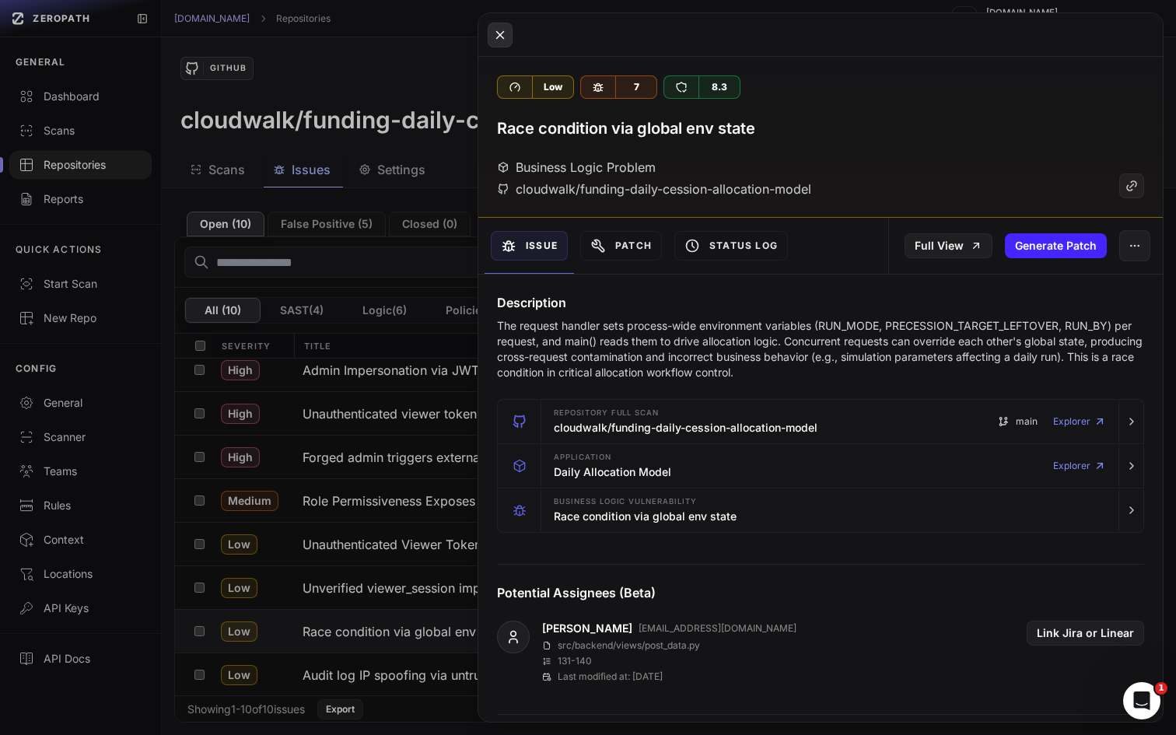
click at [496, 32] on icon at bounding box center [500, 35] width 14 height 19
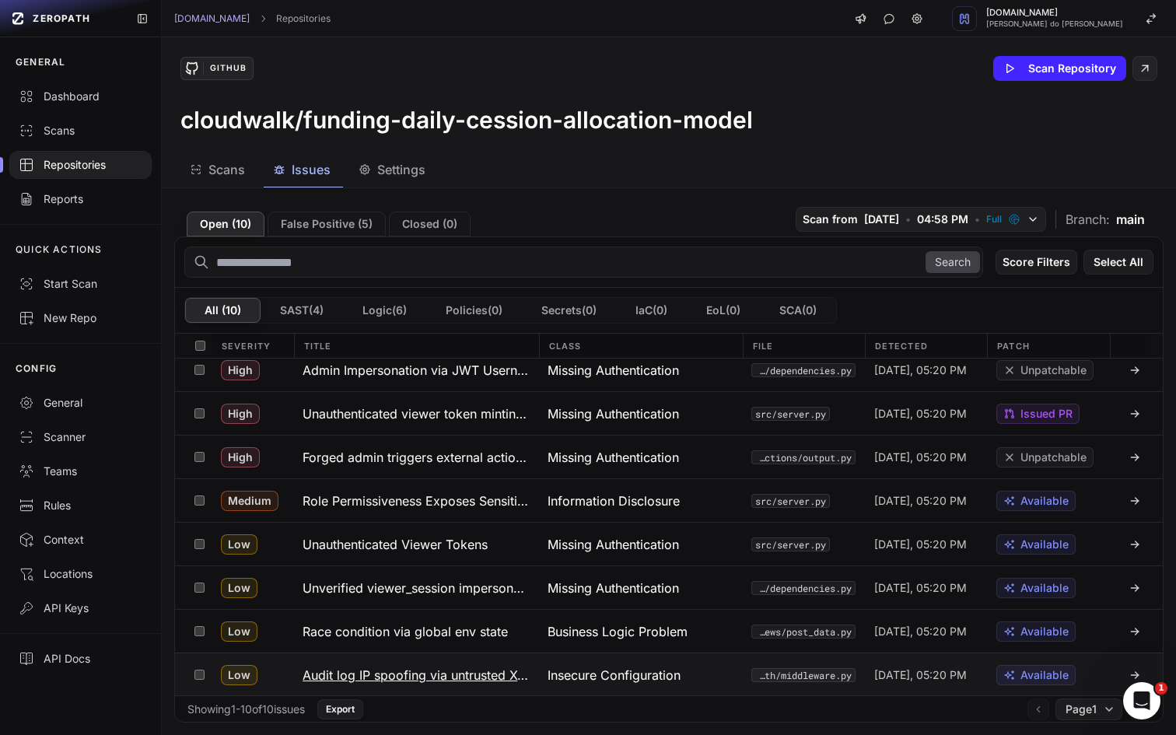
click at [326, 655] on button "Audit log IP spoofing via untrusted X-Forwarded-For" at bounding box center [415, 674] width 245 height 43
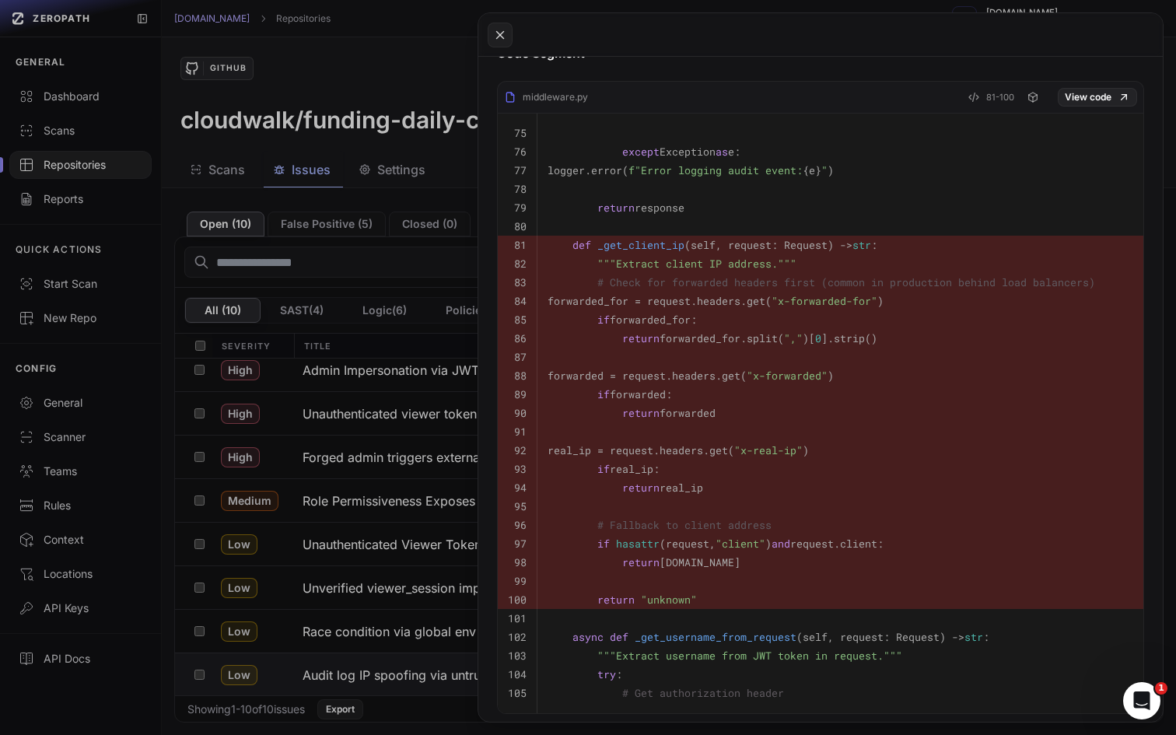
scroll to position [642, 0]
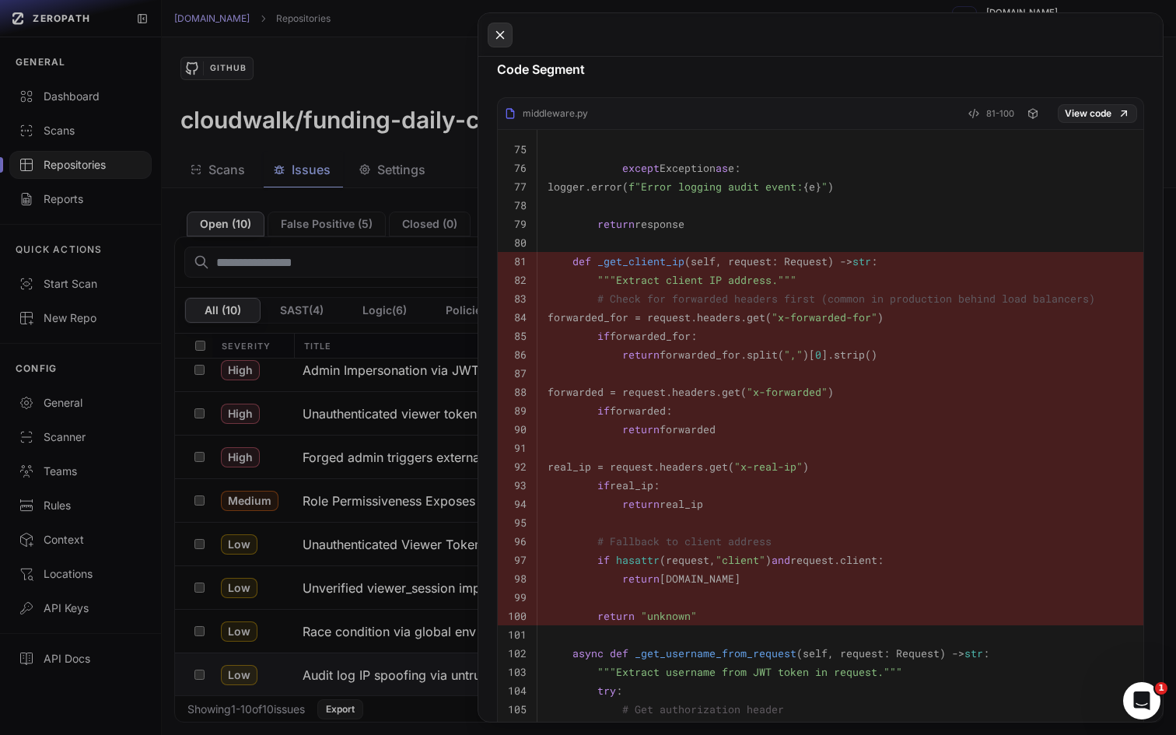
click at [502, 36] on icon at bounding box center [500, 35] width 14 height 19
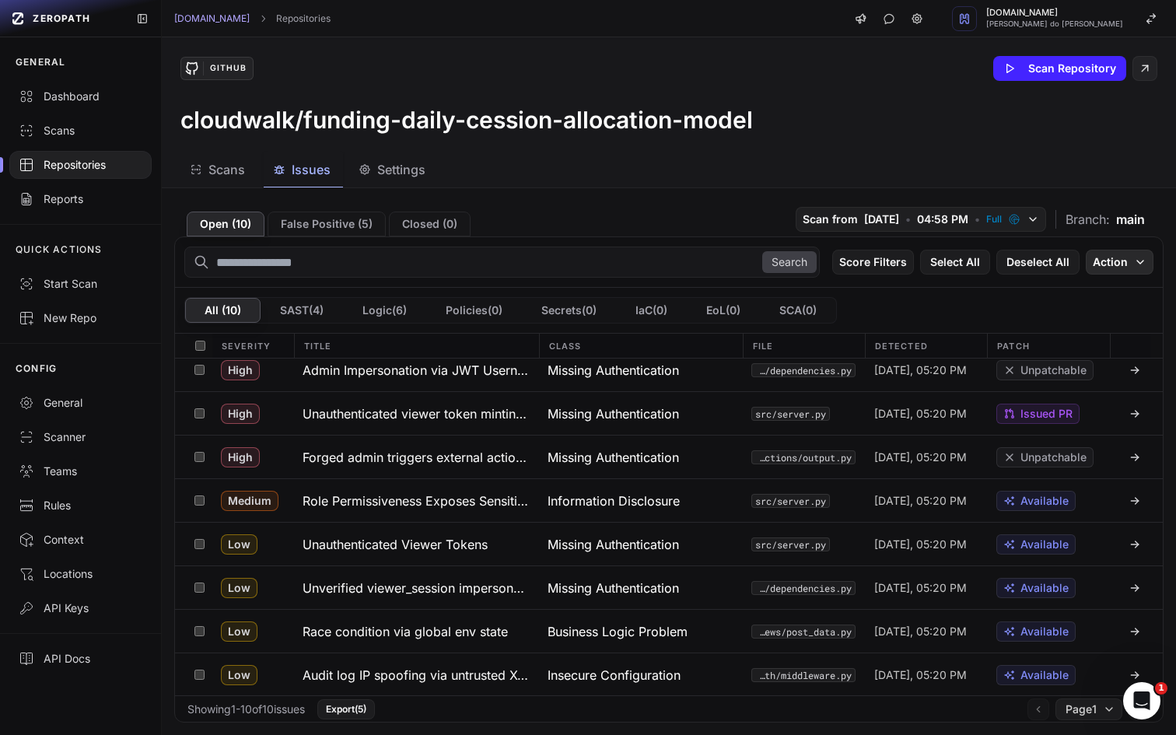
click at [1110, 261] on button "Action" at bounding box center [1120, 262] width 68 height 25
click at [1068, 295] on div "Mark as False Positive" at bounding box center [1071, 293] width 114 height 16
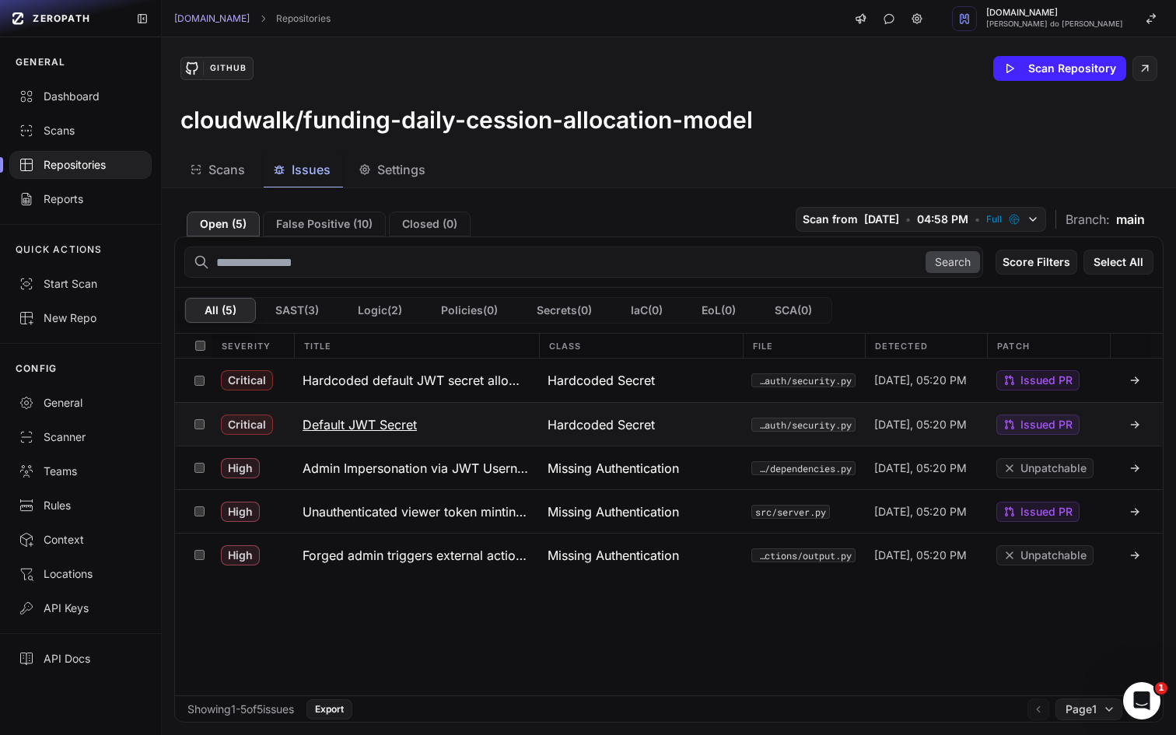
click at [468, 439] on button "Default JWT Secret" at bounding box center [415, 424] width 245 height 43
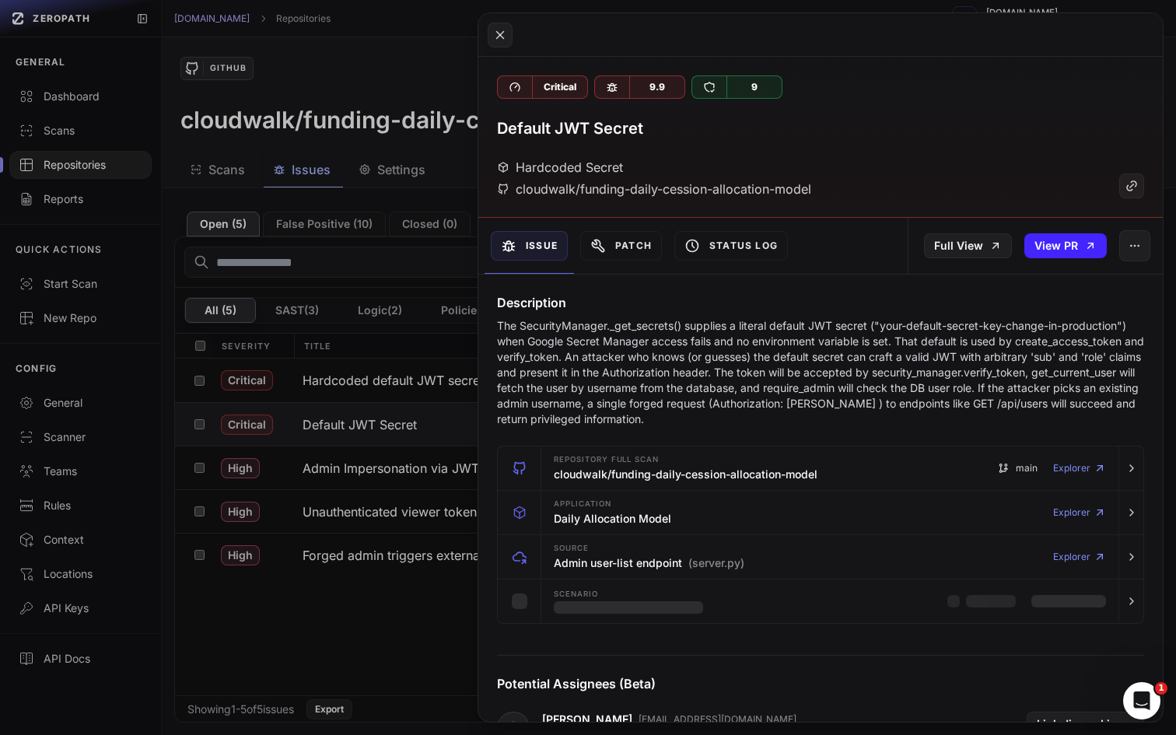
click at [386, 440] on button at bounding box center [588, 367] width 1176 height 735
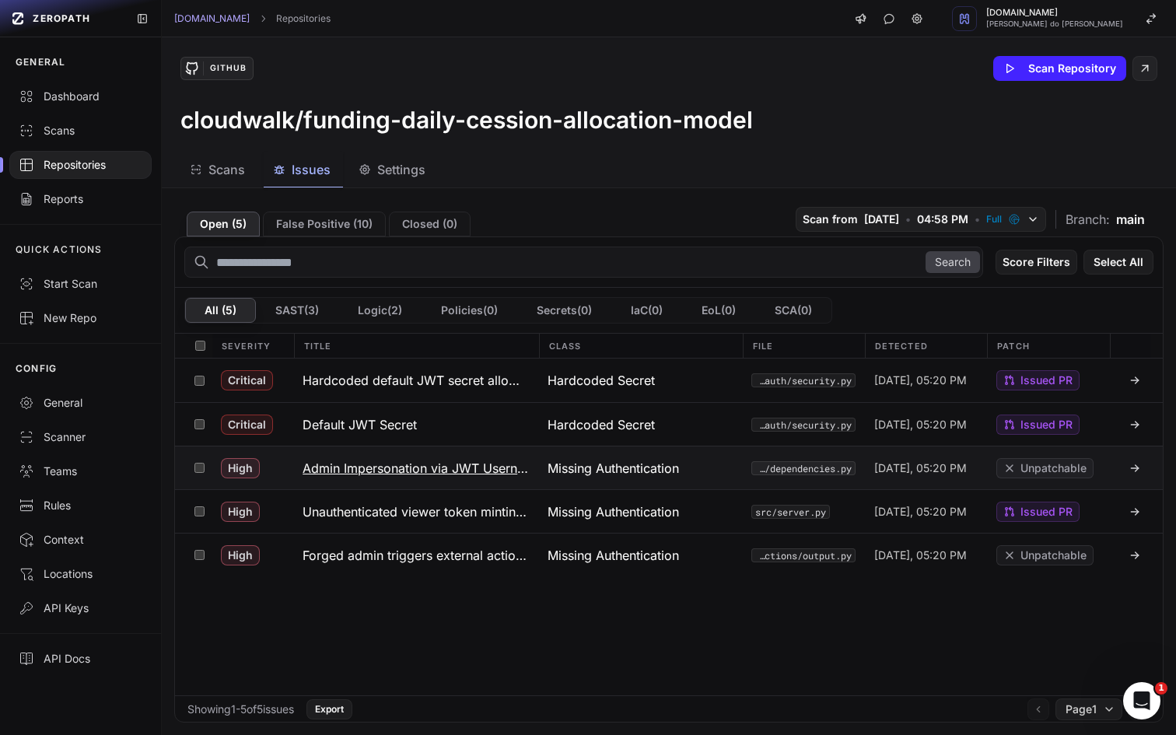
click at [457, 449] on button "Admin Impersonation via JWT Username Trust" at bounding box center [415, 467] width 245 height 43
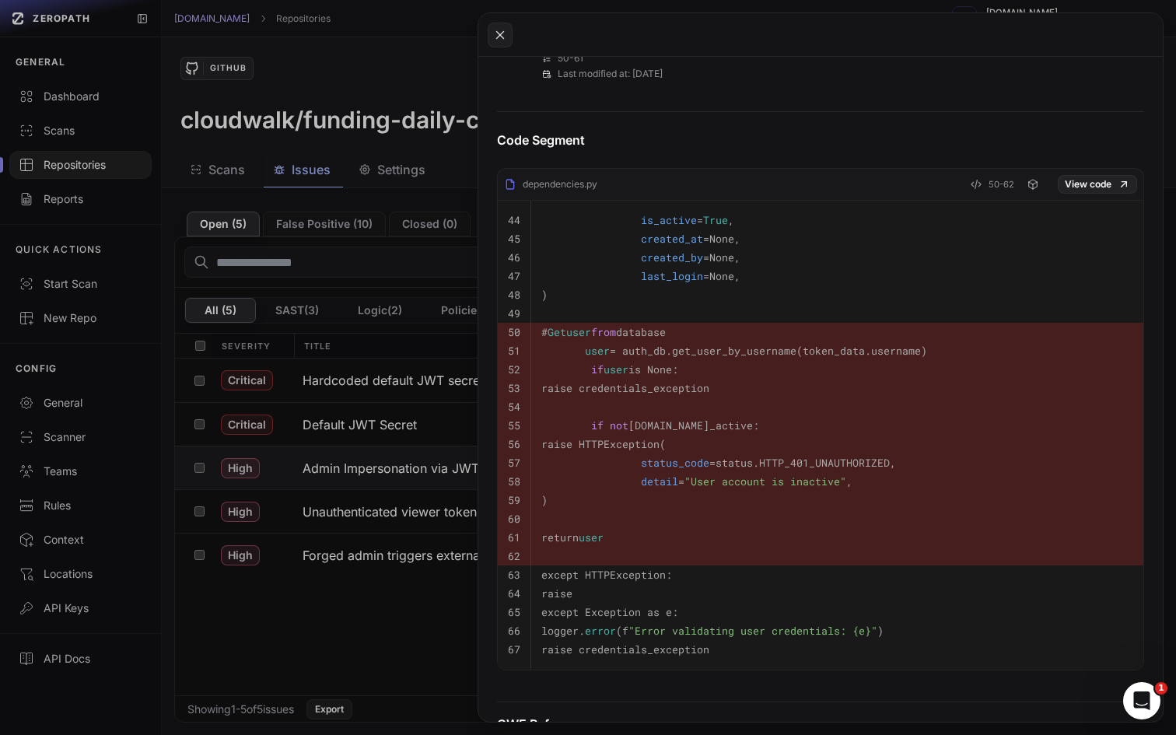
scroll to position [602, 0]
click at [348, 663] on button at bounding box center [588, 367] width 1176 height 735
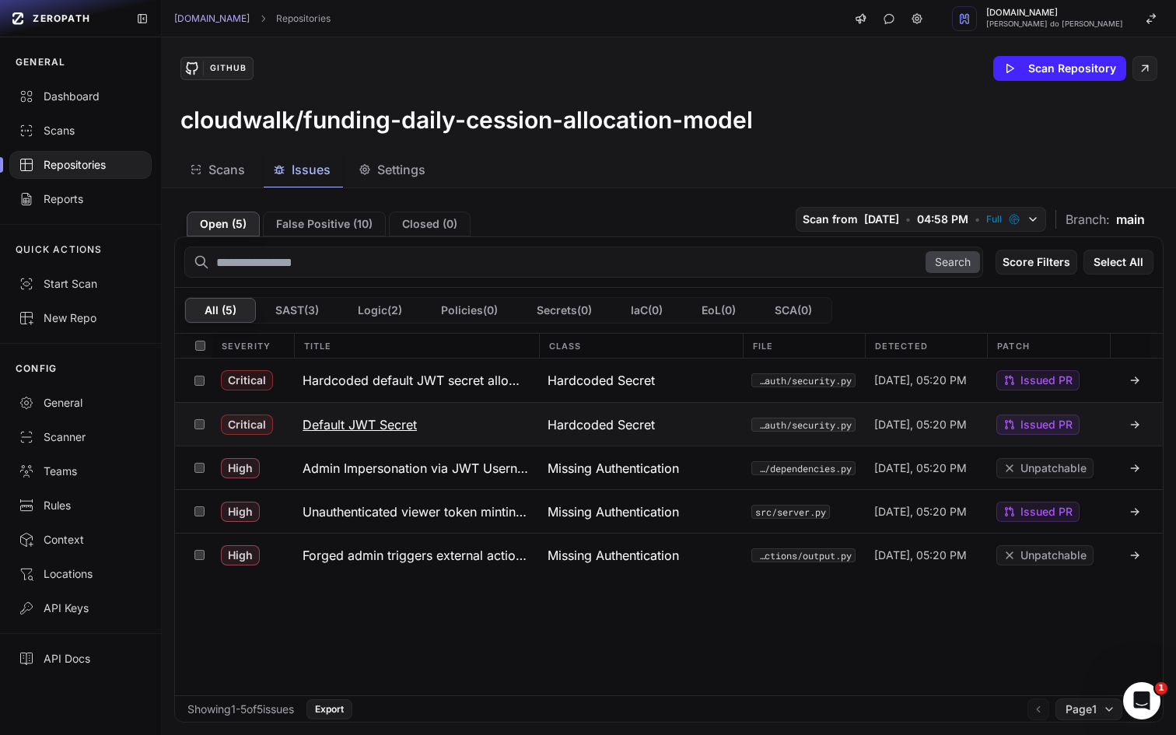
click at [458, 425] on button "Default JWT Secret" at bounding box center [415, 424] width 245 height 43
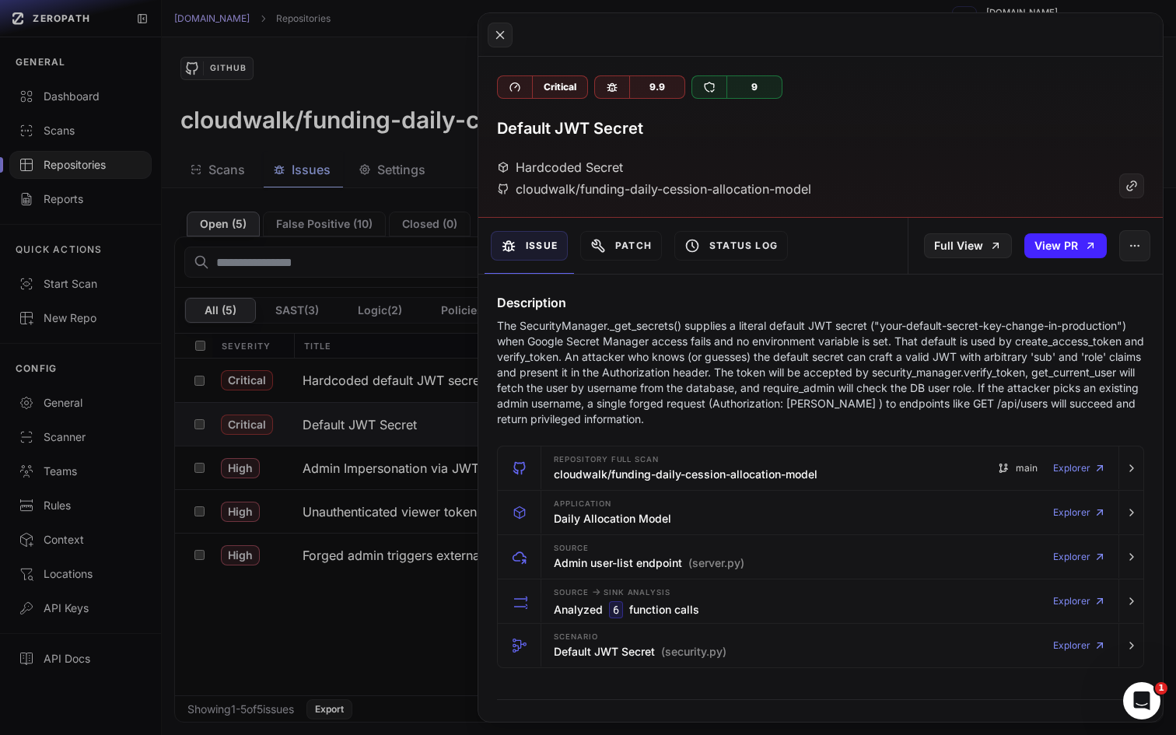
click at [341, 645] on button at bounding box center [588, 367] width 1176 height 735
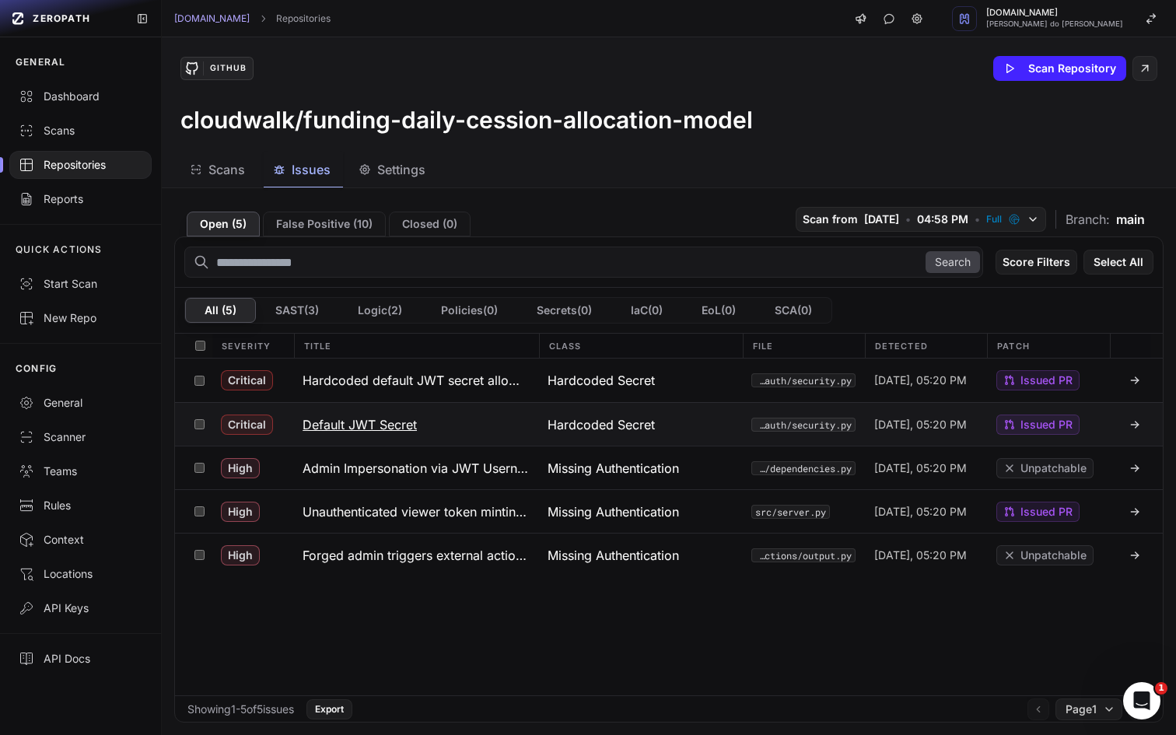
click at [454, 425] on button "Default JWT Secret" at bounding box center [415, 424] width 245 height 43
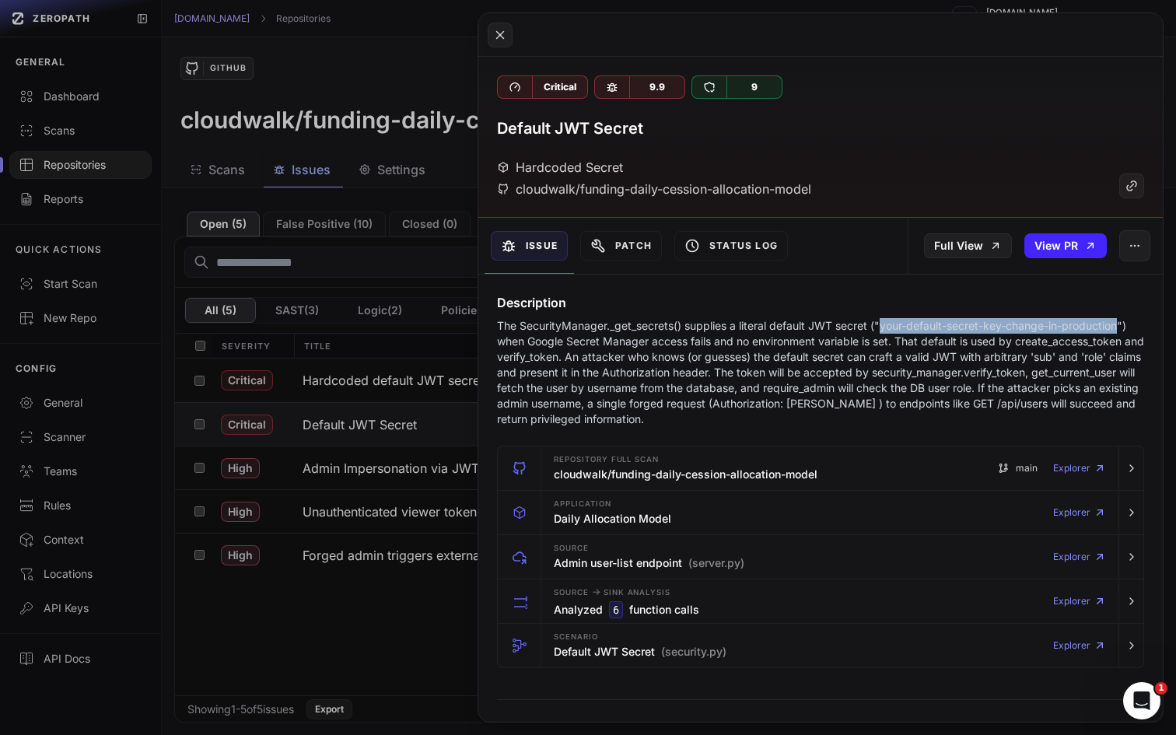
drag, startPoint x: 883, startPoint y: 327, endPoint x: 1122, endPoint y: 330, distance: 239.5
click at [1122, 330] on p "The SecurityManager._get_secrets() supplies a literal default JWT secret ("your…" at bounding box center [820, 372] width 647 height 109
copy p "your-default-secret-key-change-in-production"
click at [252, 526] on button at bounding box center [588, 367] width 1176 height 735
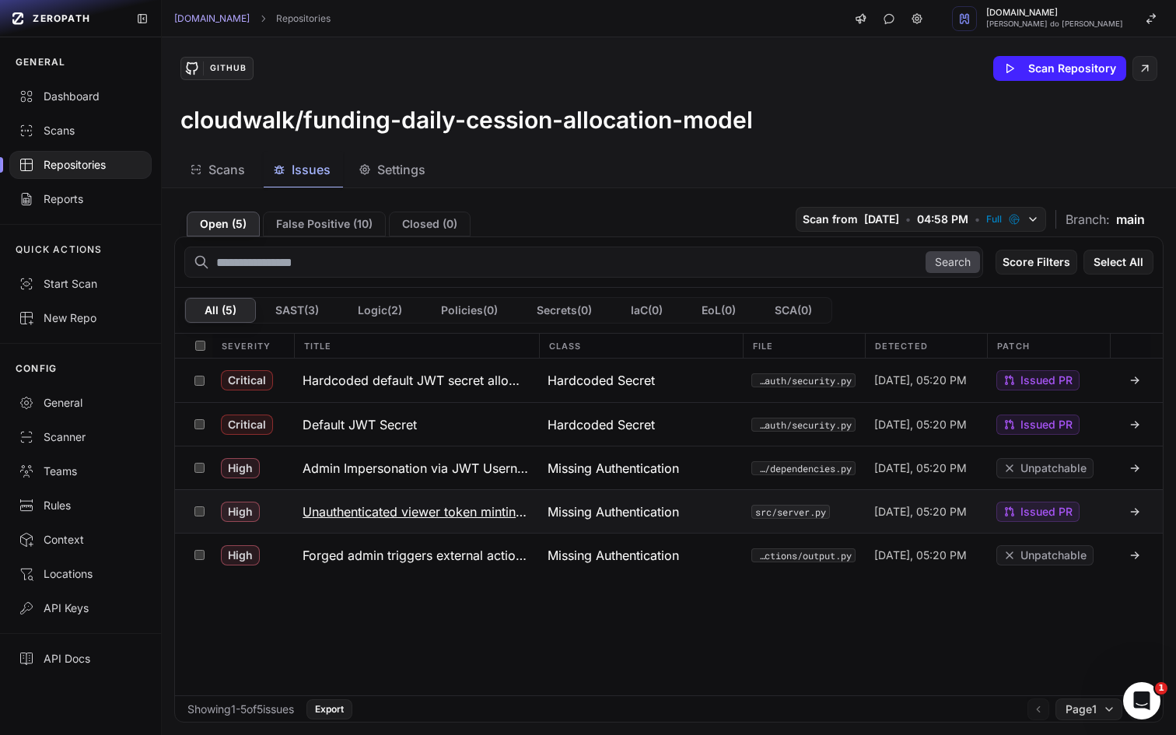
click at [533, 509] on button "Unauthenticated viewer token minting endpoint" at bounding box center [415, 511] width 245 height 43
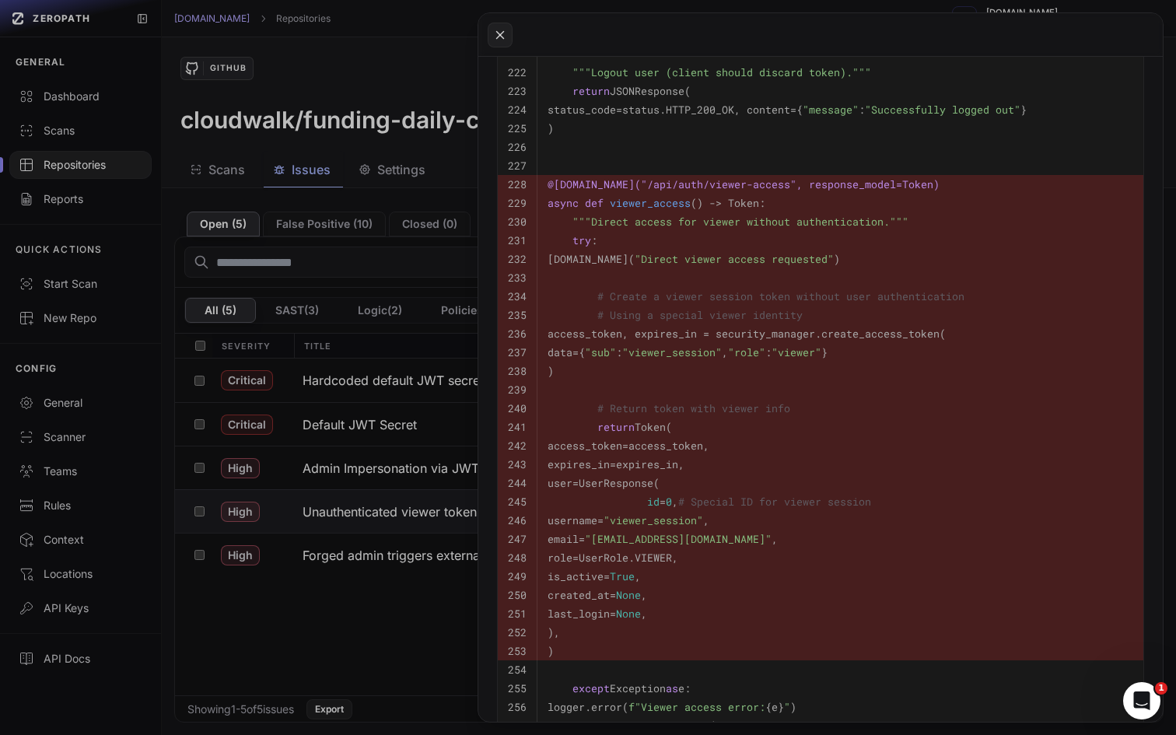
scroll to position [946, 0]
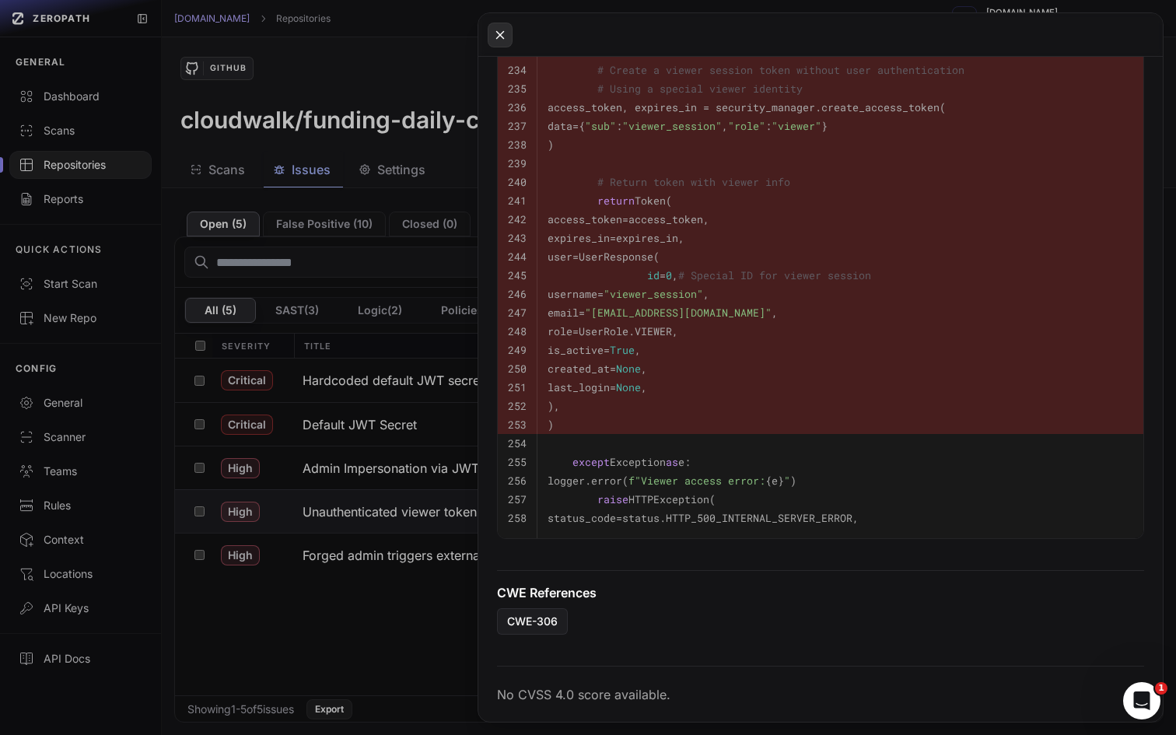
click at [502, 33] on icon at bounding box center [500, 34] width 7 height 7
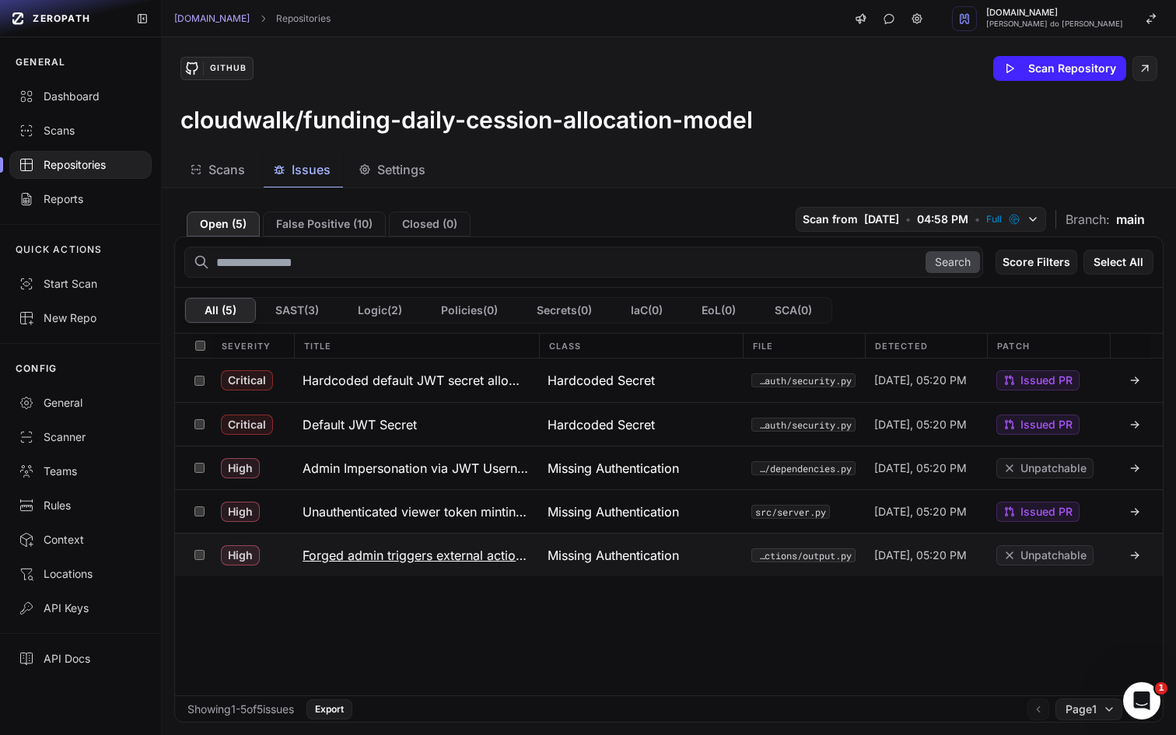
click at [299, 541] on button "Forged admin triggers external actions" at bounding box center [415, 554] width 245 height 43
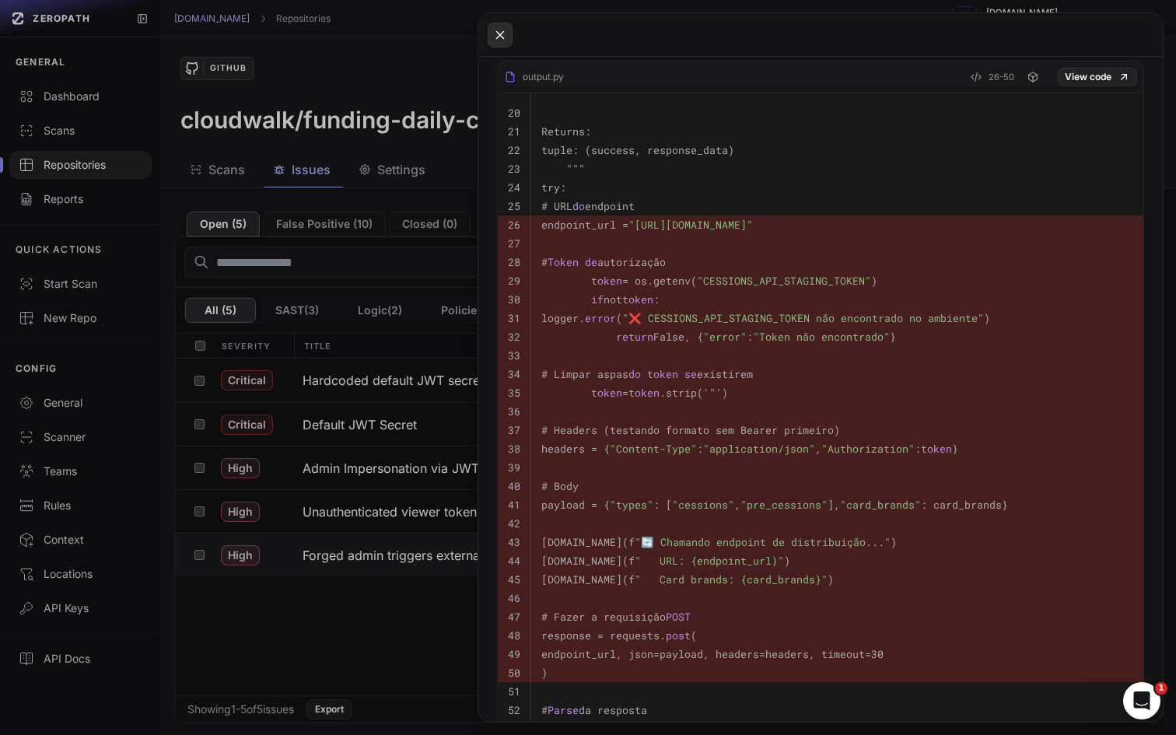
click at [501, 35] on icon at bounding box center [500, 34] width 7 height 7
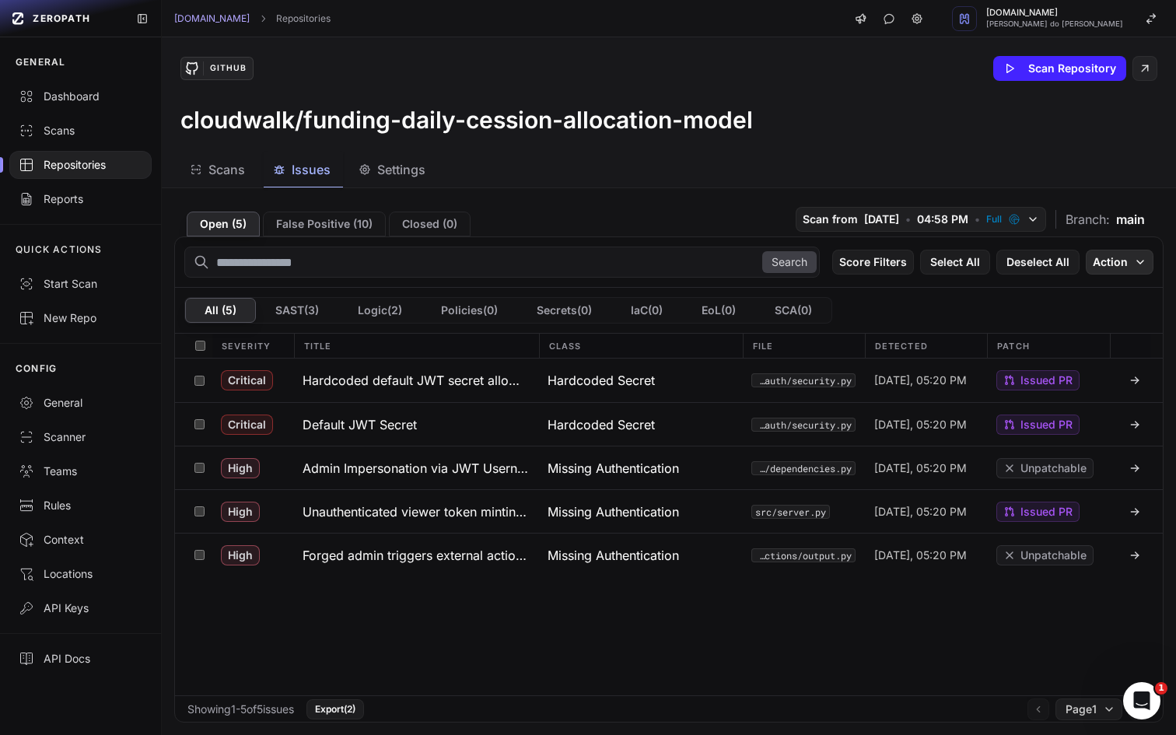
click at [1131, 263] on button "Action" at bounding box center [1120, 262] width 68 height 25
click at [1054, 292] on div "Mark as False Positive" at bounding box center [1071, 293] width 114 height 16
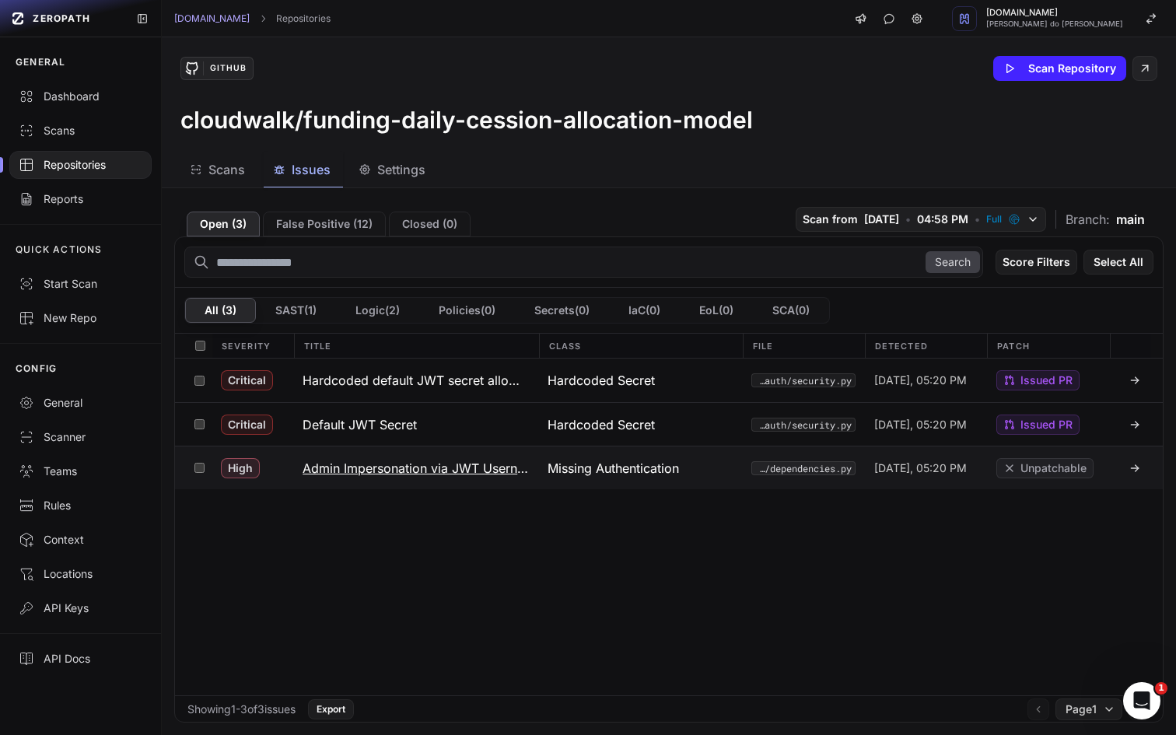
click at [397, 453] on button "Admin Impersonation via JWT Username Trust" at bounding box center [415, 467] width 245 height 43
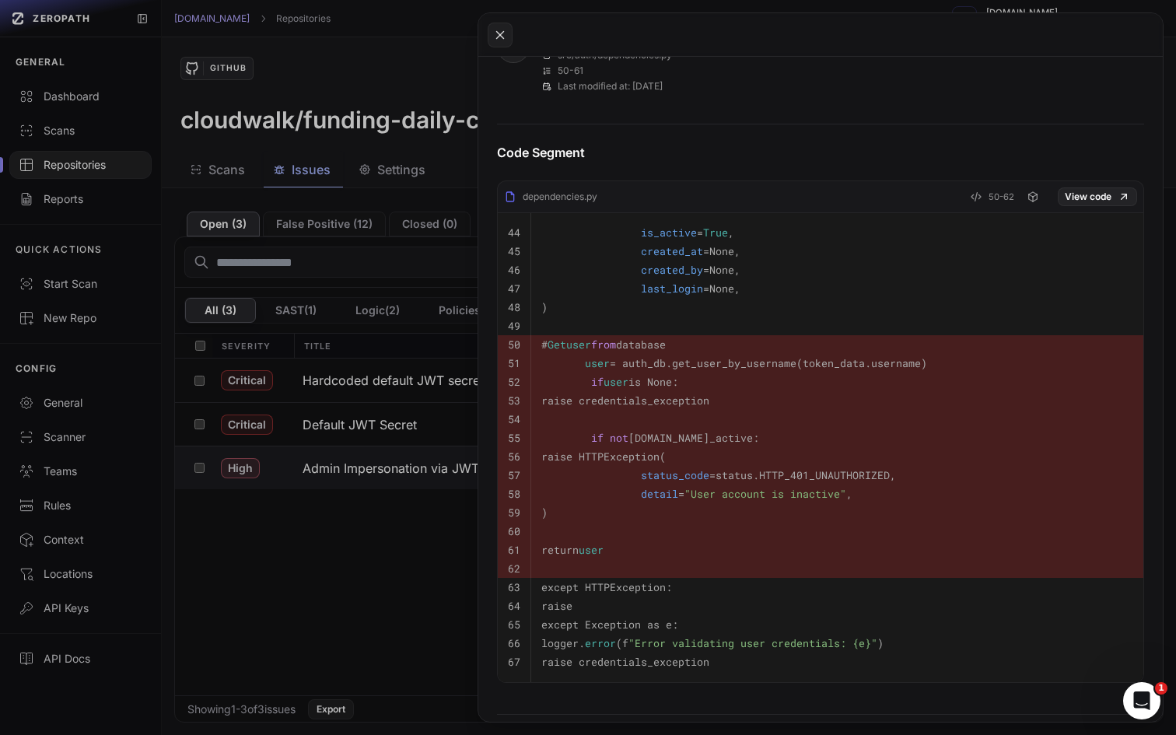
scroll to position [616, 0]
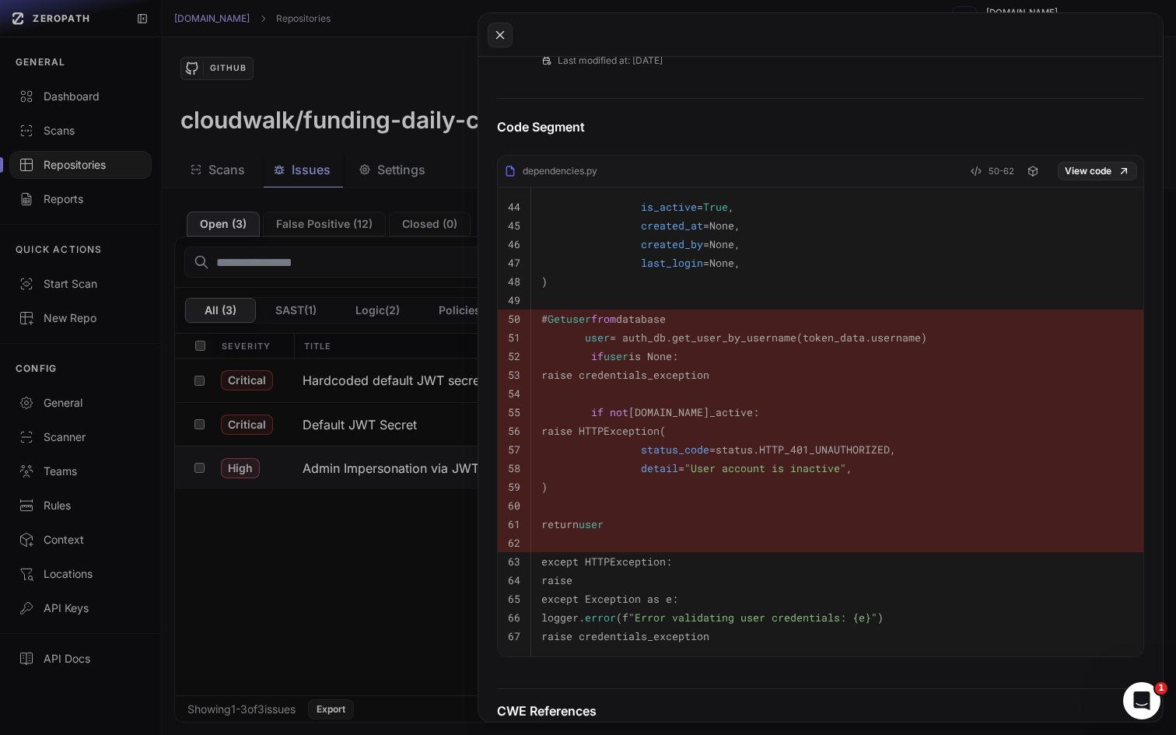
click at [353, 527] on button at bounding box center [588, 367] width 1176 height 735
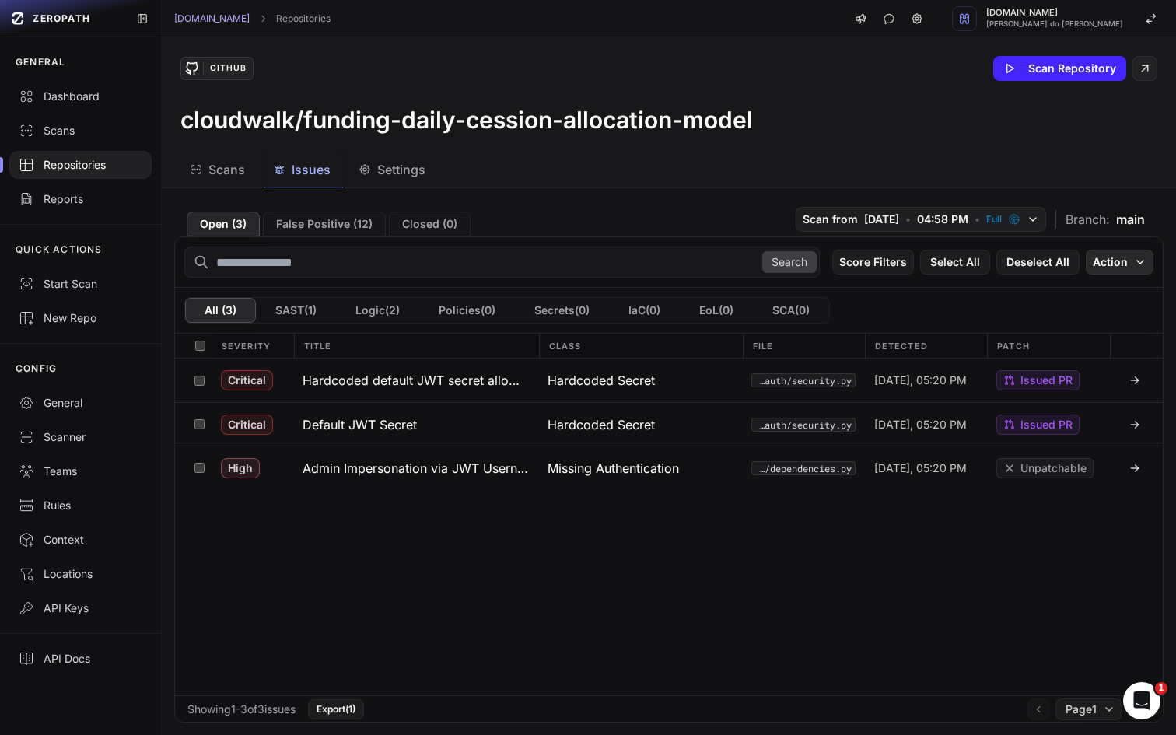
click at [1107, 268] on button "Action" at bounding box center [1120, 262] width 68 height 25
click at [1068, 295] on div "Mark as False Positive" at bounding box center [1071, 293] width 114 height 16
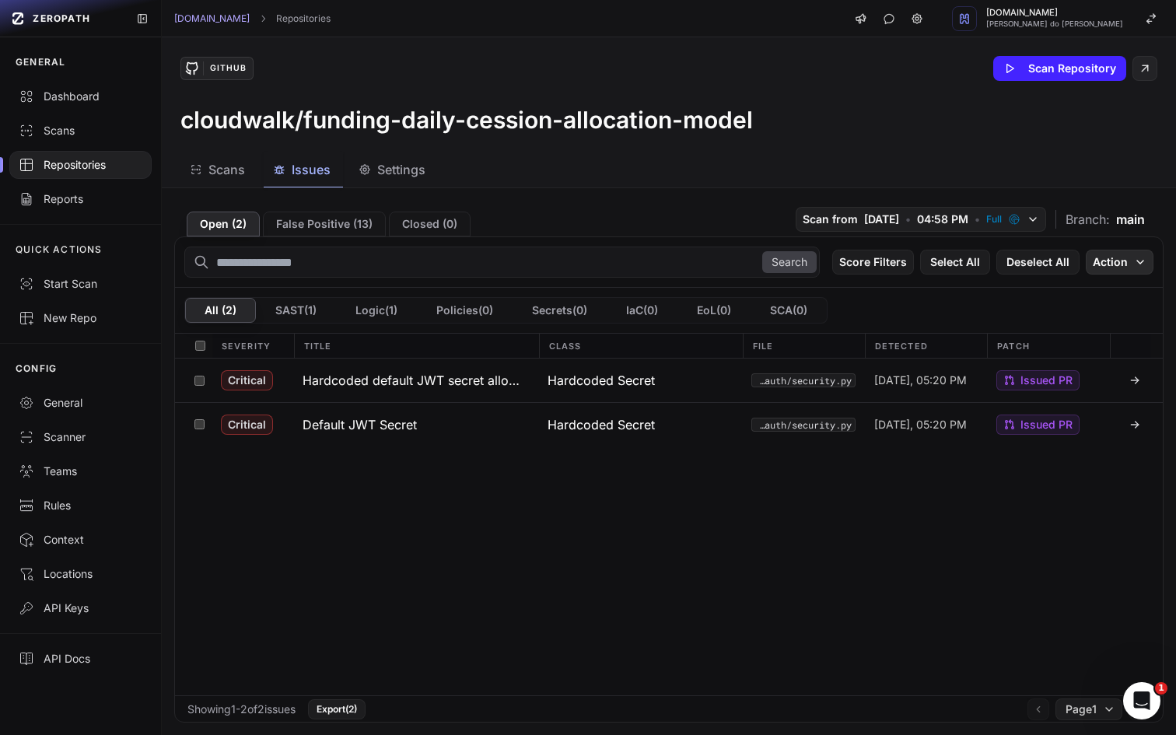
click at [1130, 264] on button "Action" at bounding box center [1120, 262] width 68 height 25
click at [1065, 289] on div "Mark as False Positive" at bounding box center [1071, 293] width 114 height 16
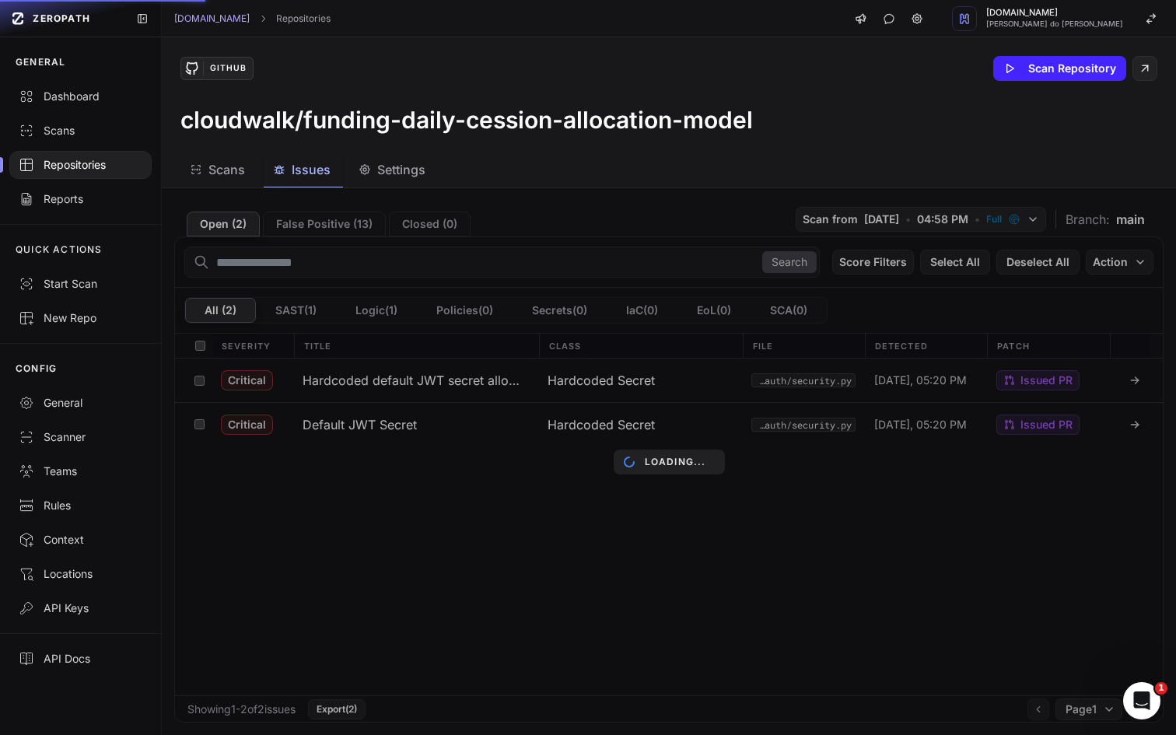
click at [568, 621] on div "Loading..." at bounding box center [669, 461] width 1014 height 547
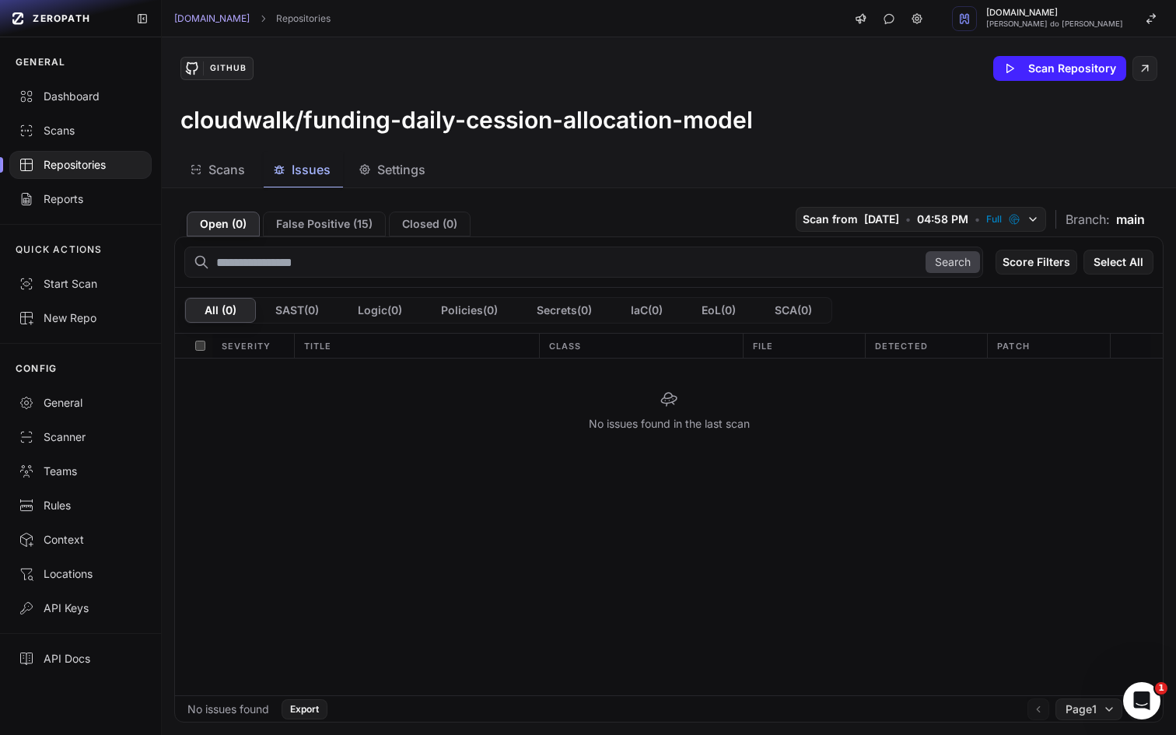
click at [789, 175] on div "Scans Issues Settings" at bounding box center [650, 169] width 977 height 35
